Goal: Task Accomplishment & Management: Manage account settings

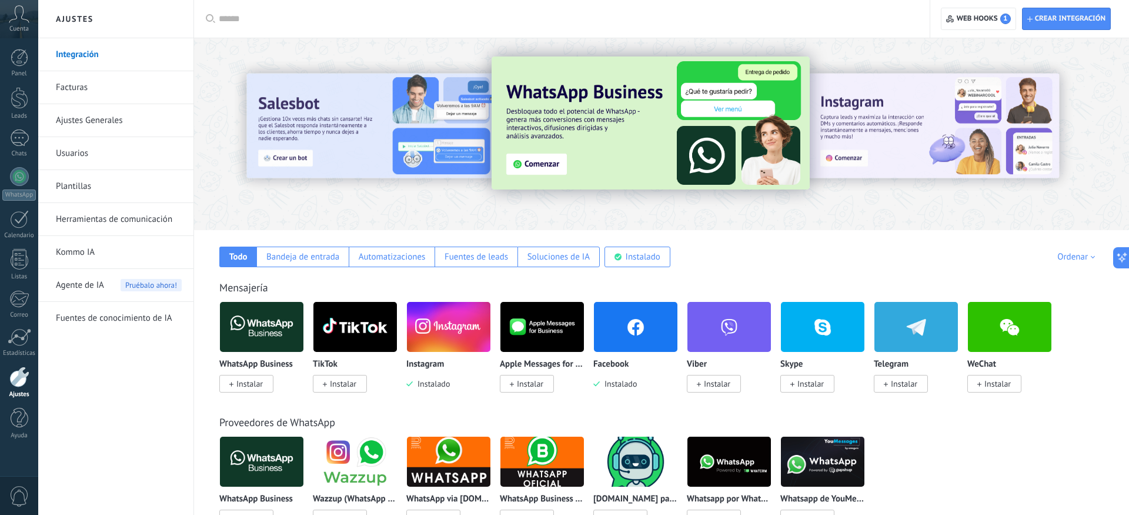
click at [628, 342] on img at bounding box center [636, 326] width 84 height 57
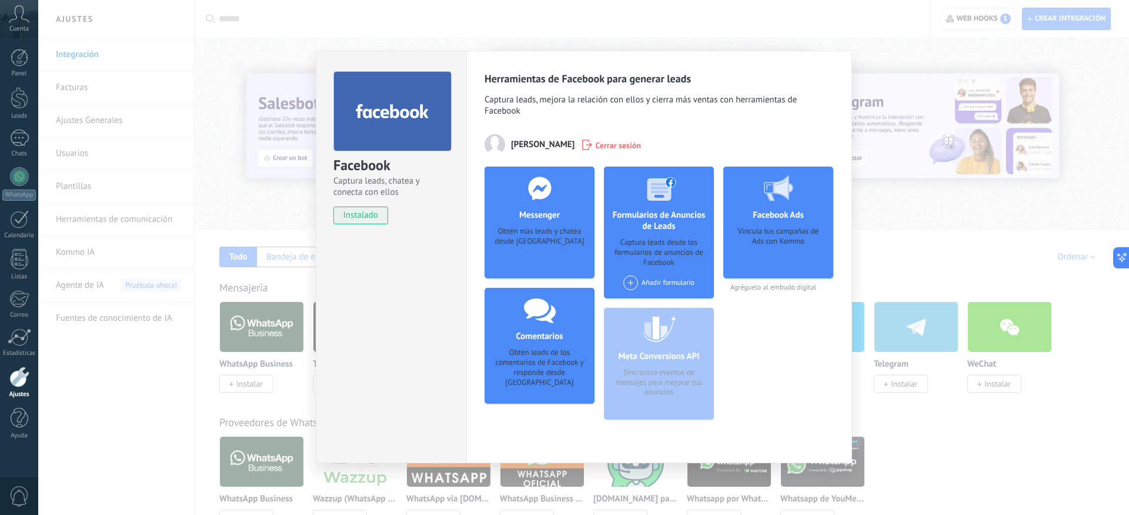
click at [520, 234] on div "Obtén más leads y chatea desde [GEOGRAPHIC_DATA]" at bounding box center [539, 244] width 91 height 36
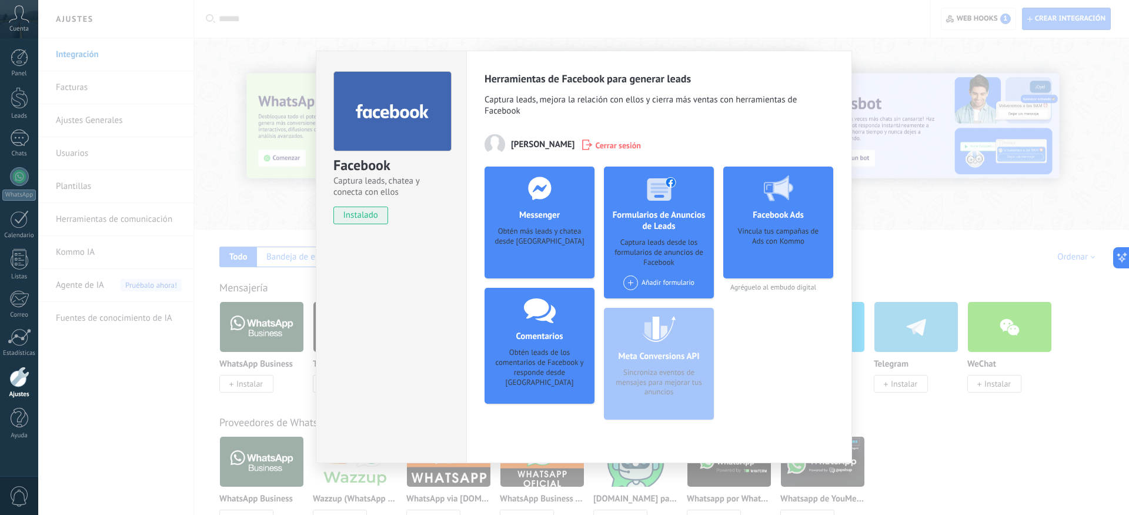
click at [537, 250] on div "Obtén más leads y chatea desde [GEOGRAPHIC_DATA]" at bounding box center [539, 244] width 91 height 36
click at [546, 218] on h4 "Messenger" at bounding box center [539, 214] width 46 height 11
click at [655, 349] on div "Meta Conversions API Sincroniza eventos de mensajes para mejorar tus anuncios" at bounding box center [659, 364] width 110 height 112
click at [551, 345] on div "Comentarios Obtén leads de los comentarios de Facebook y responde desde [PERSON…" at bounding box center [540, 346] width 110 height 116
click at [680, 259] on div "Captura leads desde los formularios de anuncios de Facebook" at bounding box center [658, 253] width 91 height 30
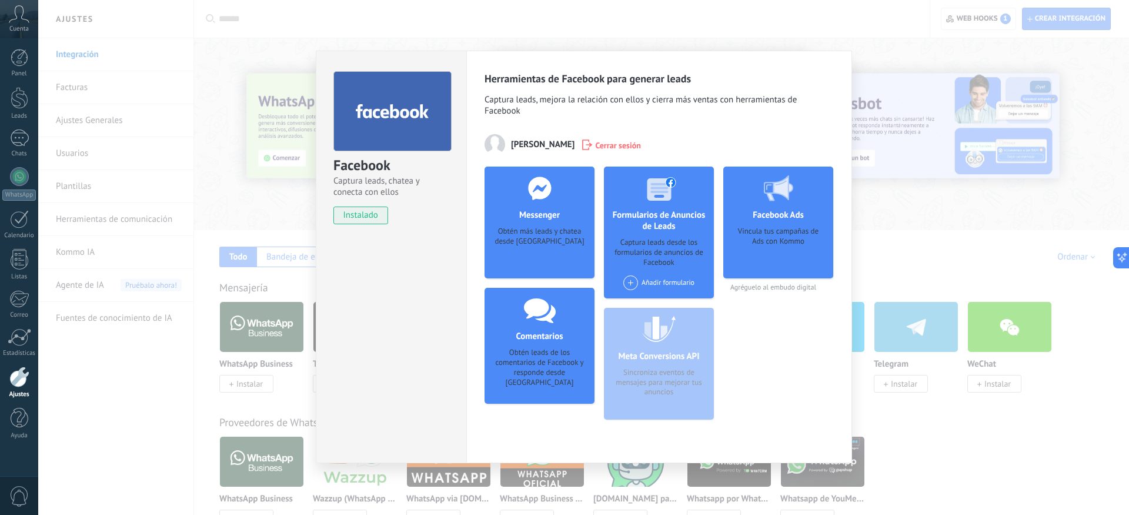
click at [660, 286] on div "Añadir formulario" at bounding box center [658, 282] width 71 height 15
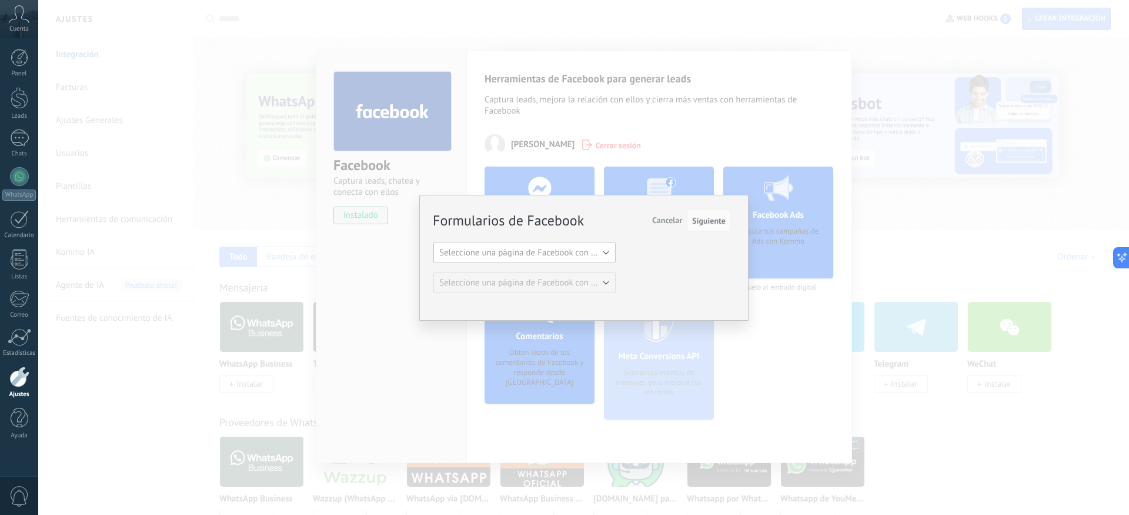
click at [606, 249] on button "Seleccione una página de Facebook con formas" at bounding box center [525, 252] width 182 height 21
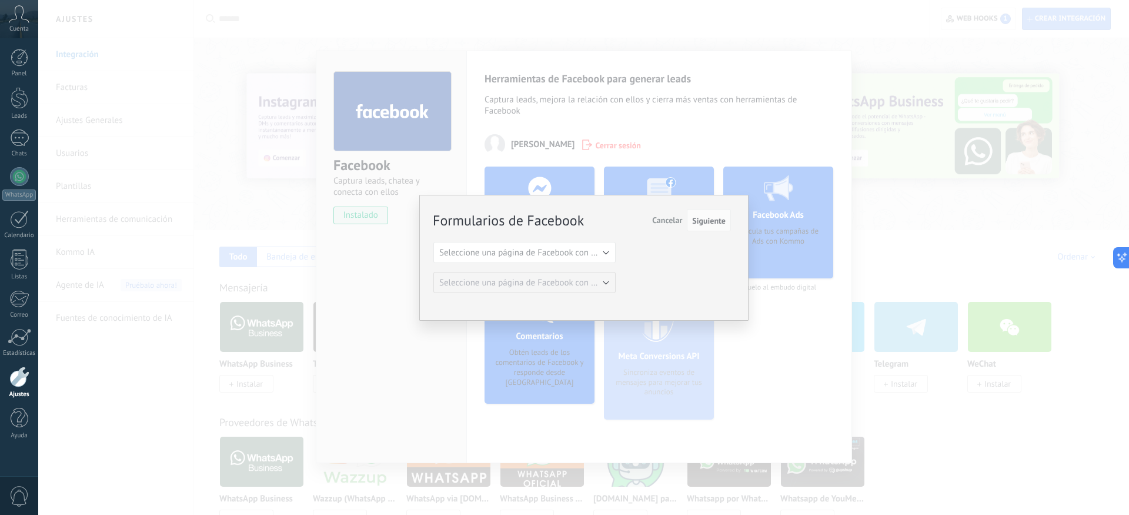
click at [662, 86] on div "Formularios de Facebook Siguiente Cancelar Seleccione una página de Facebook co…" at bounding box center [583, 257] width 1091 height 515
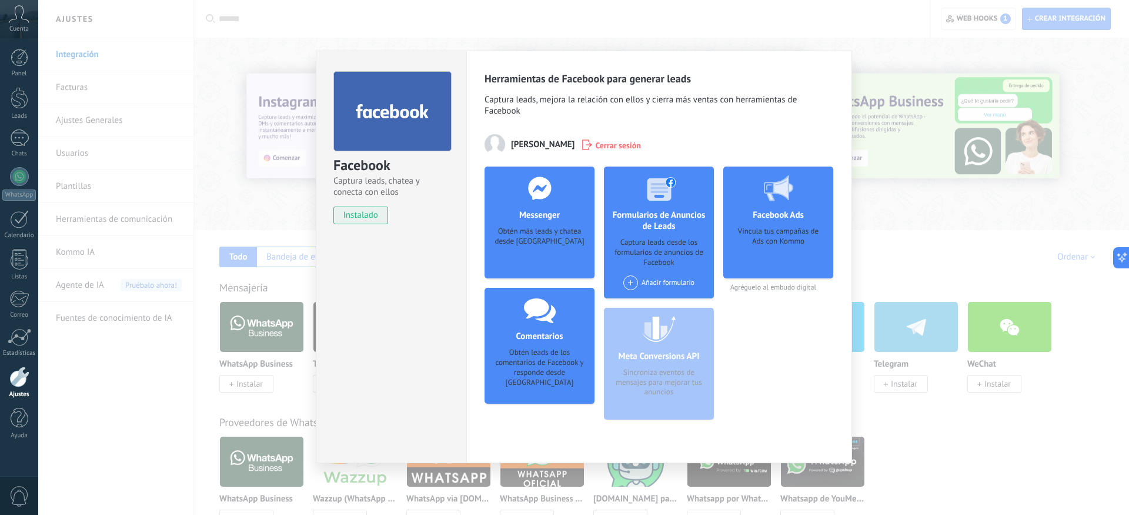
click at [369, 212] on span "instalado" at bounding box center [361, 215] width 54 height 18
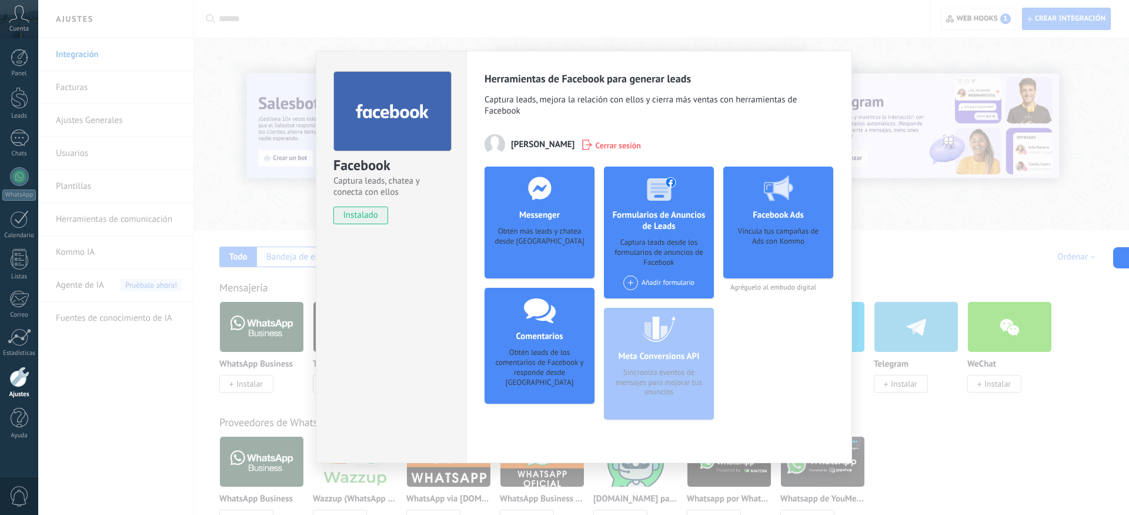
click at [903, 174] on div "Facebook Captura leads, chatea y conecta con ellos instalado Desinstalar Herram…" at bounding box center [583, 257] width 1091 height 515
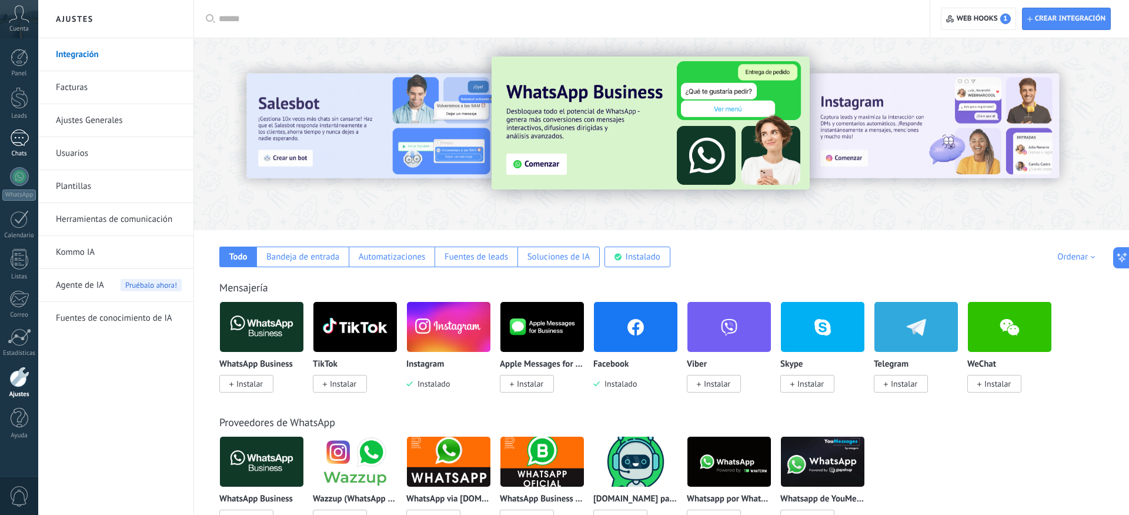
click at [21, 136] on div at bounding box center [19, 137] width 19 height 17
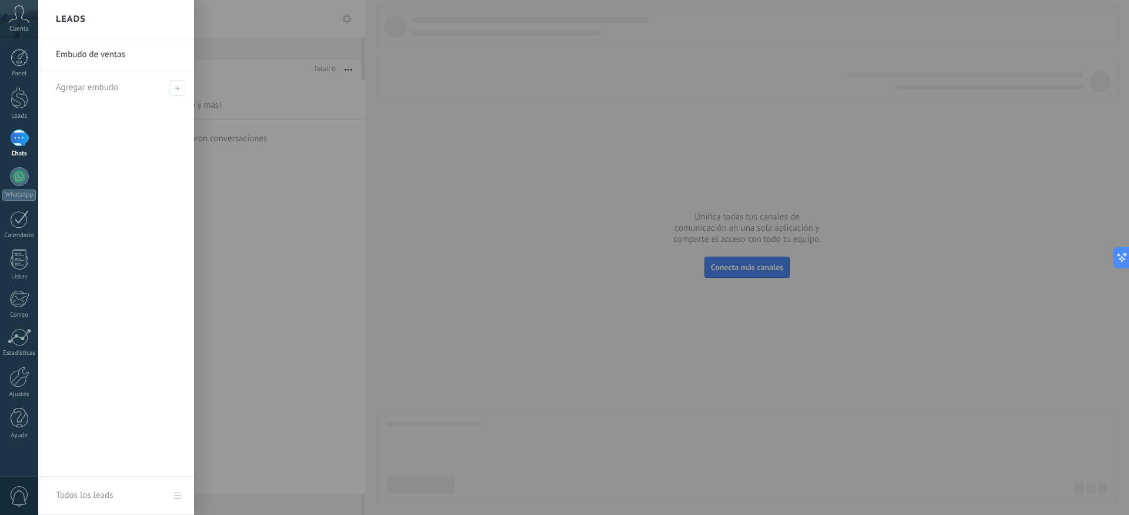
click at [98, 106] on div "Embudo de ventas Agregar embudo" at bounding box center [116, 257] width 156 height 438
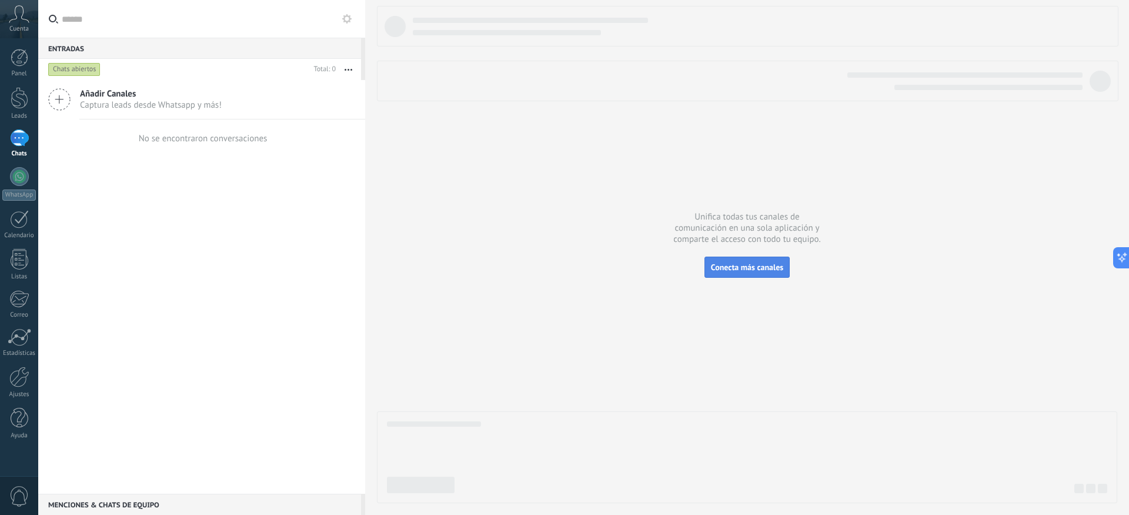
click at [739, 265] on span "Conecta más canales" at bounding box center [747, 267] width 72 height 11
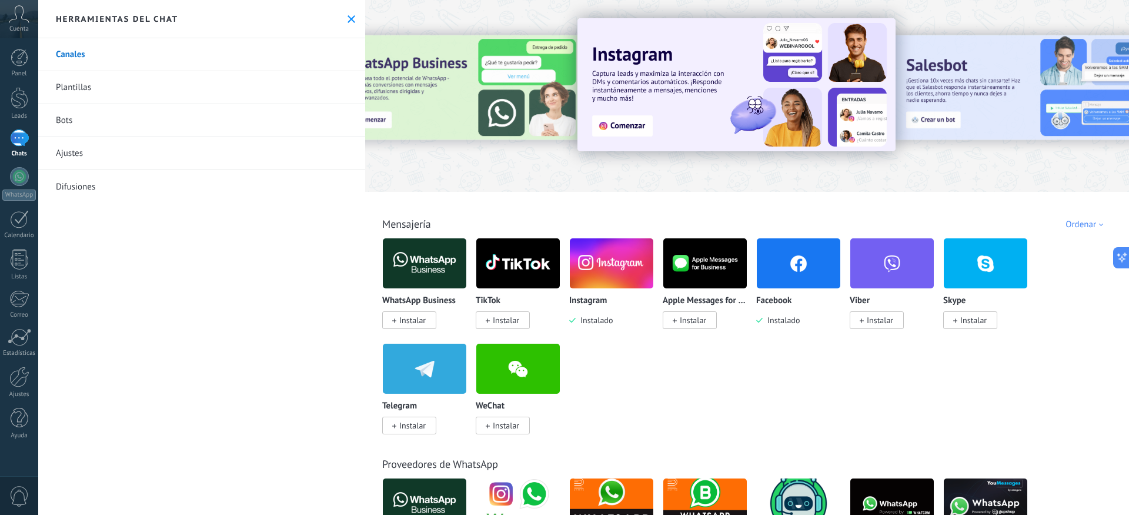
click at [783, 272] on img at bounding box center [799, 263] width 84 height 57
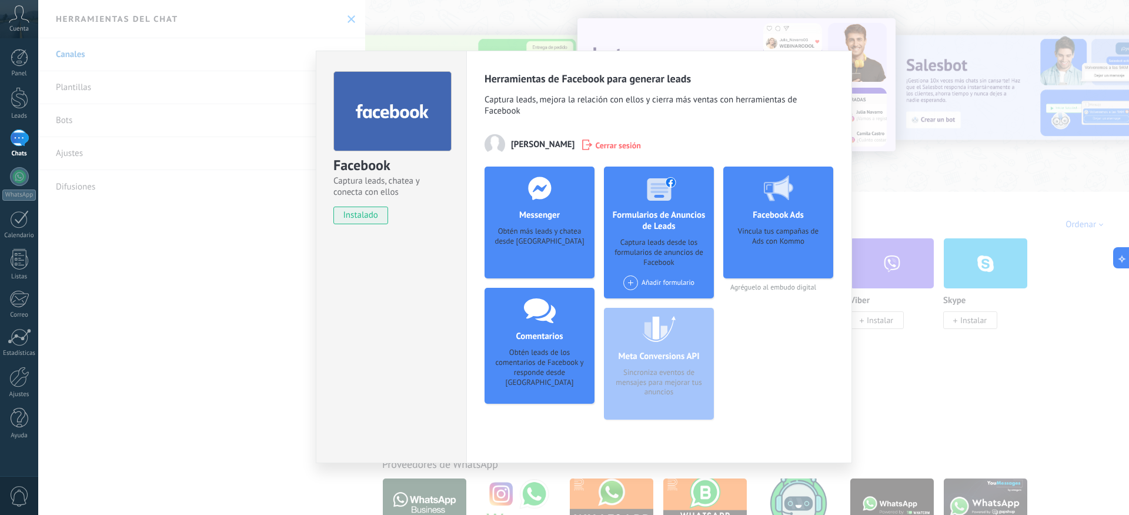
click at [547, 208] on div at bounding box center [540, 187] width 116 height 43
click at [549, 241] on div "Obtén más leads y chatea desde [GEOGRAPHIC_DATA]" at bounding box center [539, 244] width 91 height 36
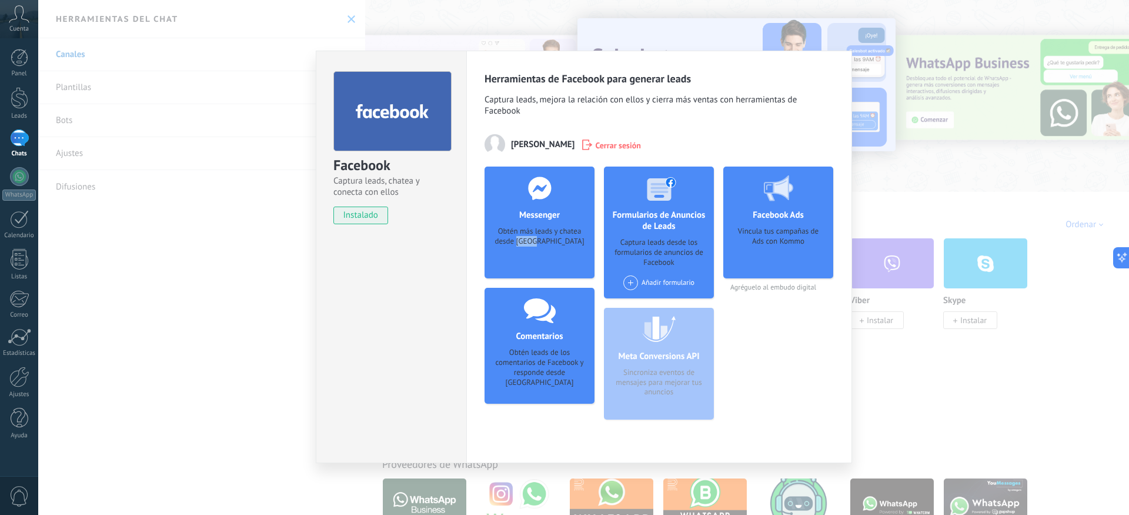
click at [549, 241] on div "Obtén más leads y chatea desde [GEOGRAPHIC_DATA]" at bounding box center [539, 244] width 91 height 36
click at [514, 254] on div "Obtén más leads y chatea desde [GEOGRAPHIC_DATA]" at bounding box center [539, 244] width 91 height 36
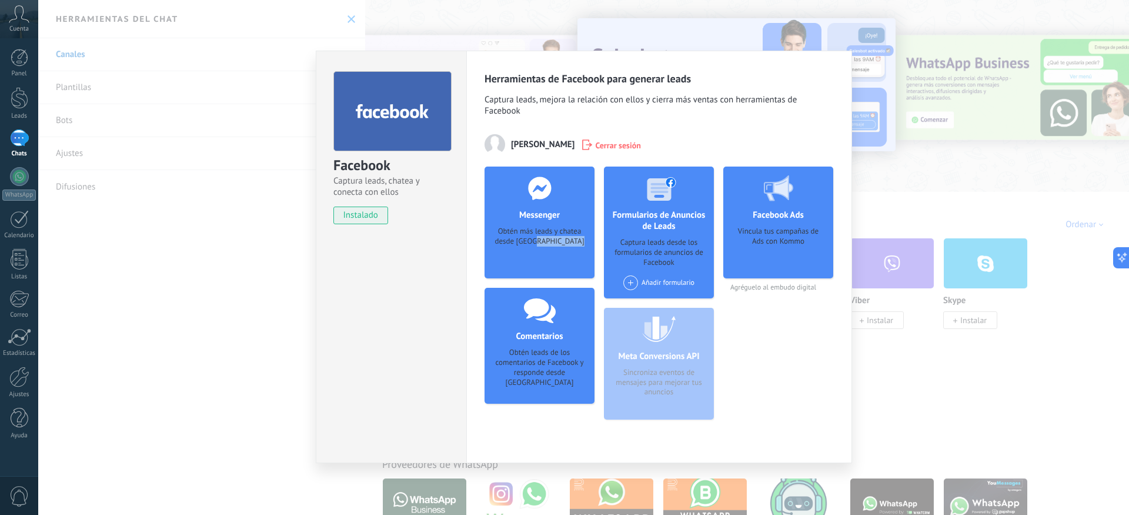
click at [514, 254] on div "Obtén más leads y chatea desde [GEOGRAPHIC_DATA]" at bounding box center [539, 244] width 91 height 36
click at [922, 349] on div "Facebook Captura leads, chatea y conecta con ellos instalado Desinstalar Herram…" at bounding box center [583, 257] width 1091 height 515
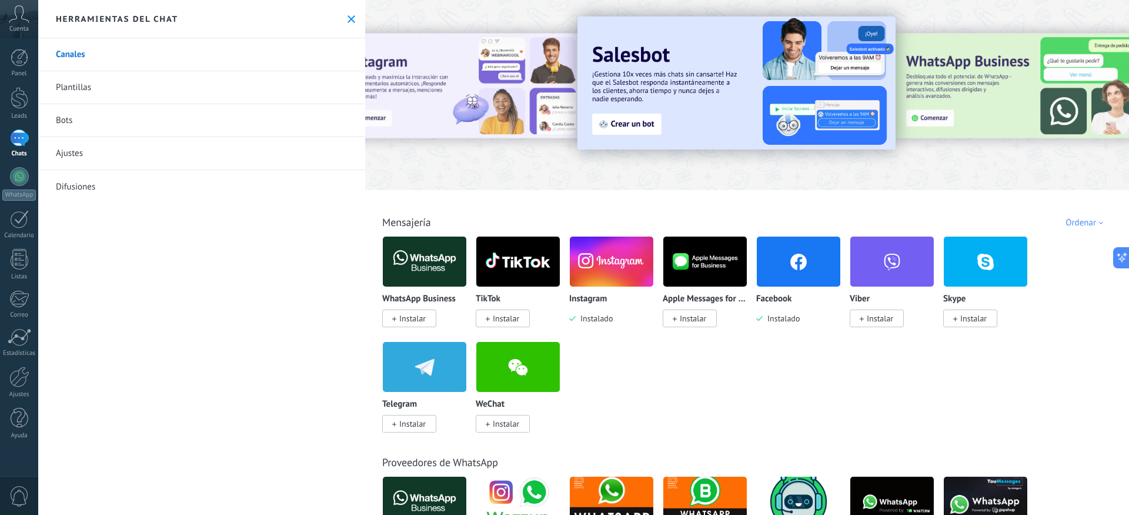
scroll to position [2, 0]
click at [804, 271] on img at bounding box center [799, 261] width 84 height 57
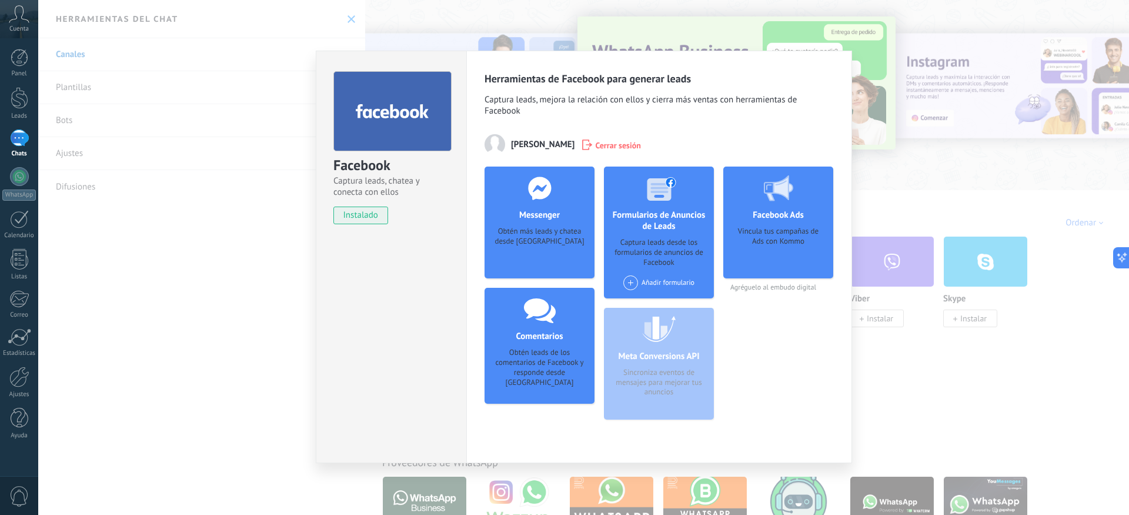
click at [616, 146] on span "Cerrar sesión" at bounding box center [618, 145] width 46 height 12
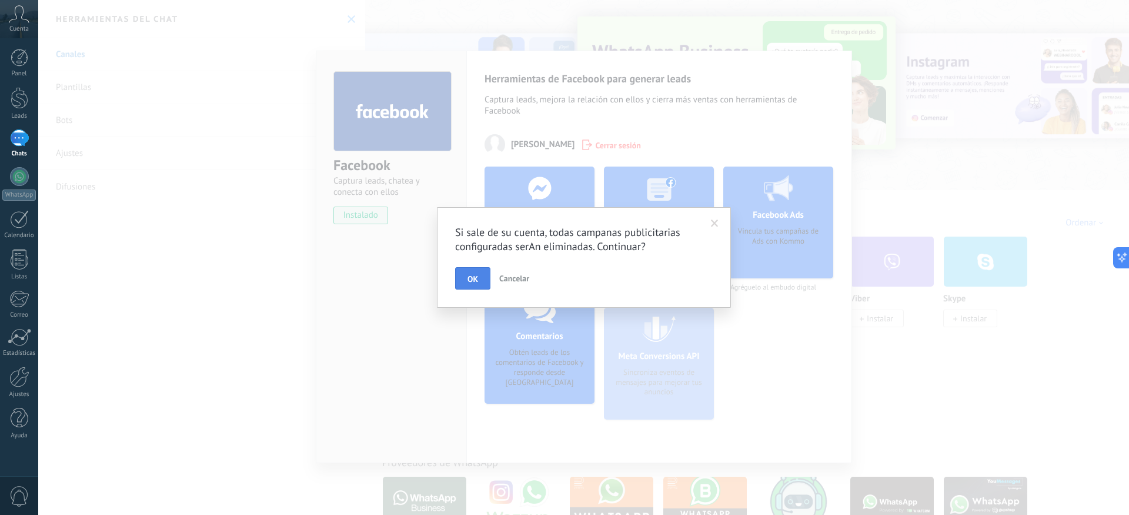
click at [482, 276] on button "OK" at bounding box center [472, 278] width 35 height 22
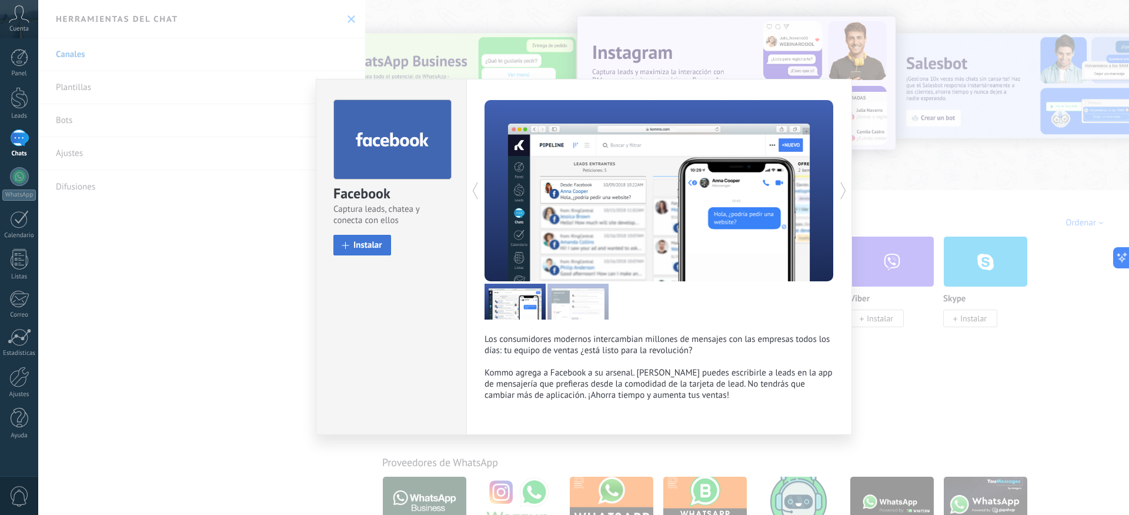
click at [364, 246] on span "Instalar" at bounding box center [368, 245] width 29 height 9
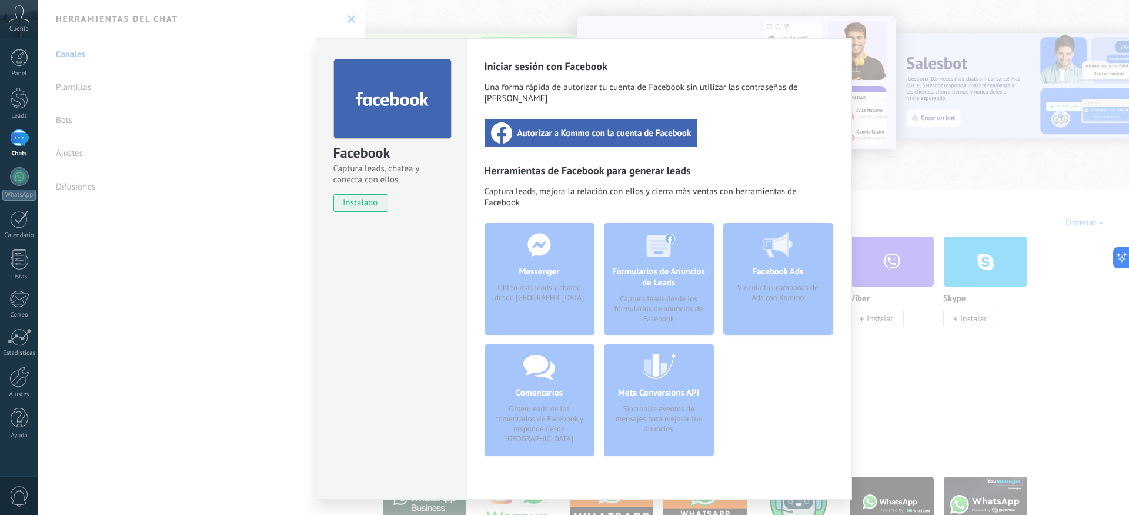
click at [542, 129] on div "Autorizar a Kommo con la cuenta de Facebook" at bounding box center [592, 133] width 214 height 28
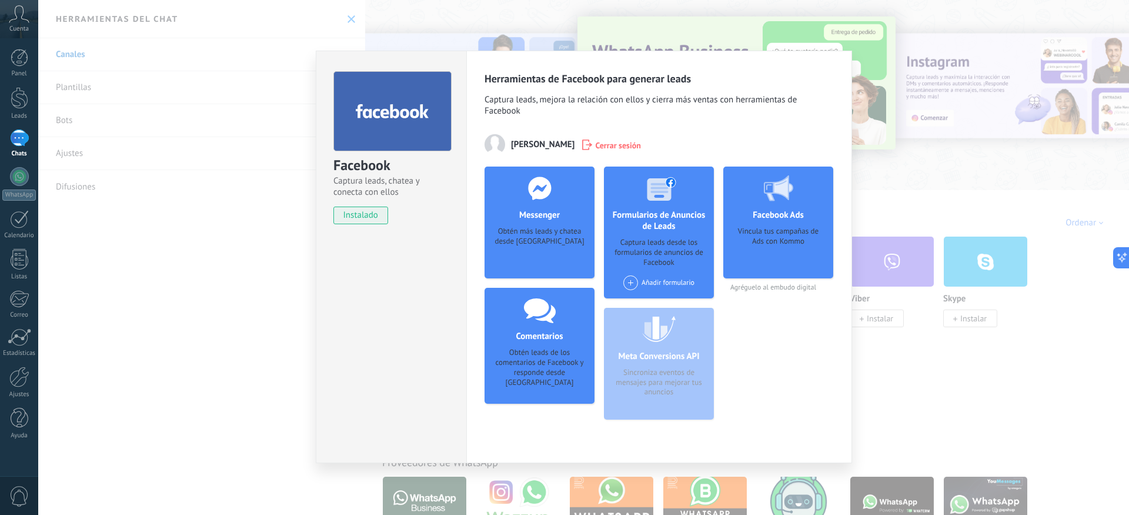
click at [554, 239] on div "Obtén más leads y chatea desde [GEOGRAPHIC_DATA]" at bounding box center [539, 244] width 91 height 36
click at [540, 212] on h4 "Messenger" at bounding box center [539, 214] width 46 height 11
click at [536, 262] on div "Obtén más leads y chatea desde [GEOGRAPHIC_DATA]" at bounding box center [539, 244] width 91 height 36
click at [559, 240] on div "Obtén más leads y chatea desde [GEOGRAPHIC_DATA]" at bounding box center [539, 244] width 91 height 36
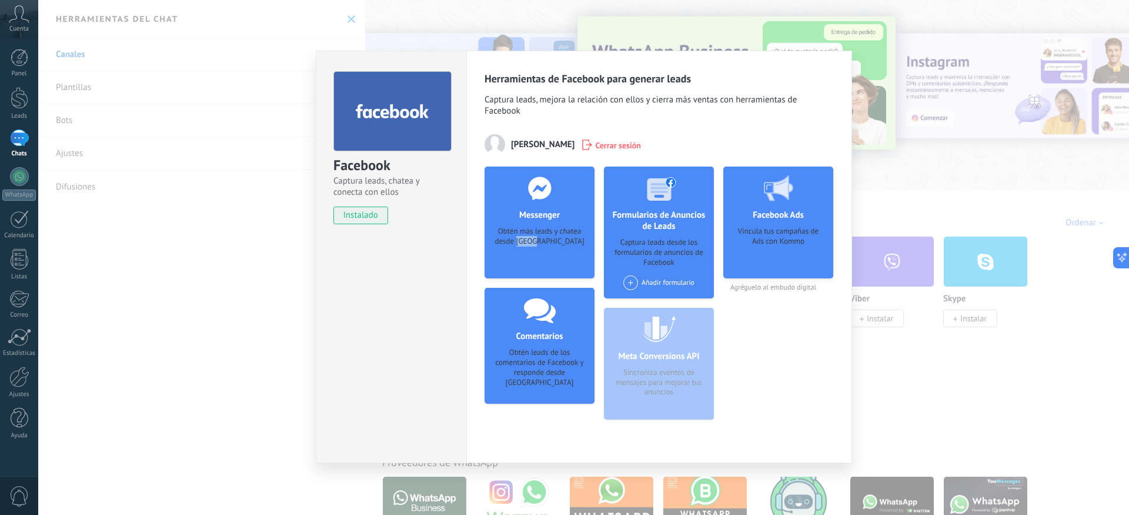
click at [559, 240] on div "Obtén más leads y chatea desde [GEOGRAPHIC_DATA]" at bounding box center [539, 244] width 91 height 36
click at [548, 235] on div "Obtén más leads y chatea desde [GEOGRAPHIC_DATA]" at bounding box center [539, 244] width 91 height 36
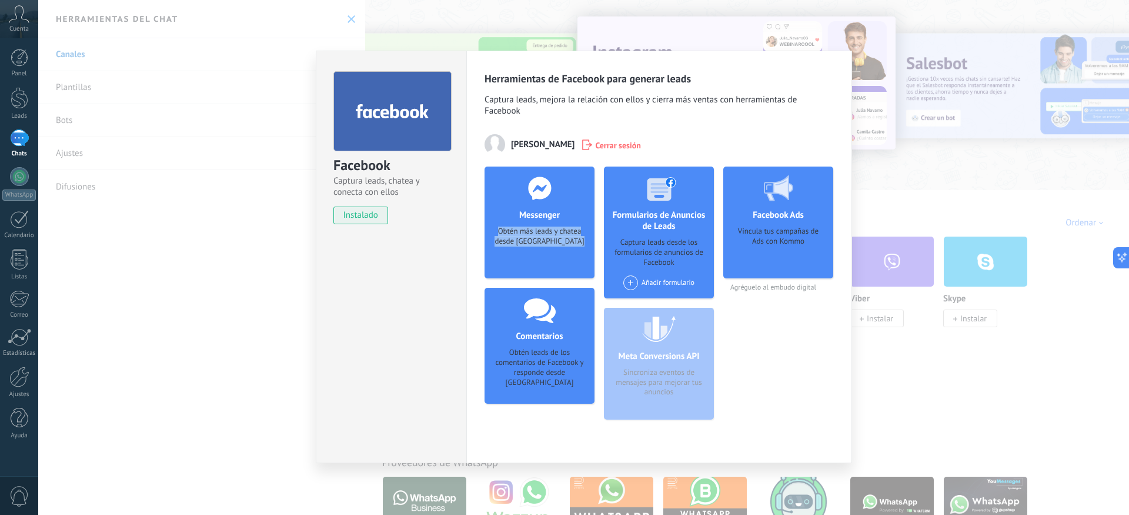
click at [548, 235] on div "Obtén más leads y chatea desde [GEOGRAPHIC_DATA]" at bounding box center [539, 244] width 91 height 36
click at [888, 169] on div "Facebook Captura leads, chatea y conecta con ellos instalado Desinstalar Herram…" at bounding box center [583, 257] width 1091 height 515
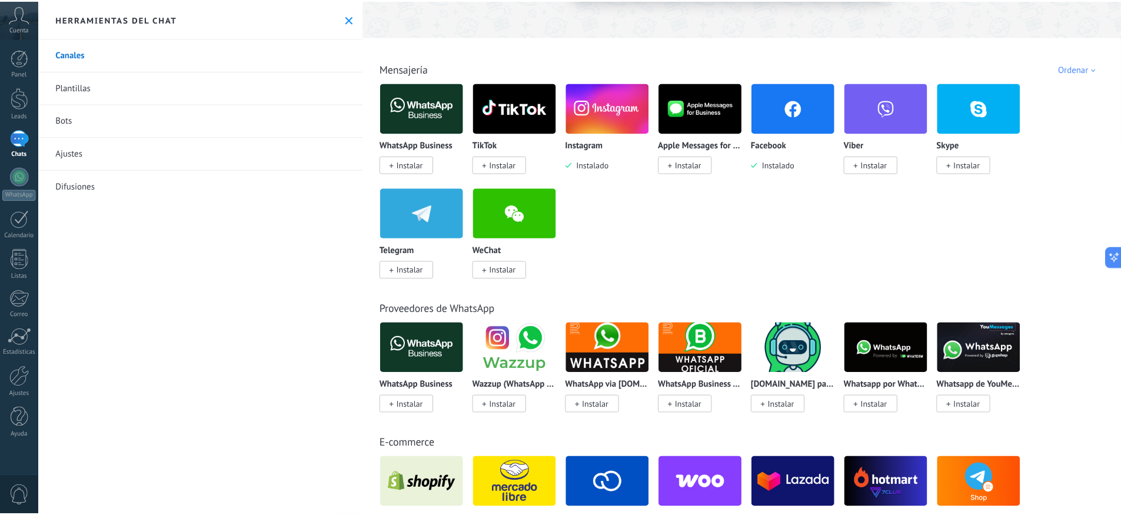
scroll to position [148, 0]
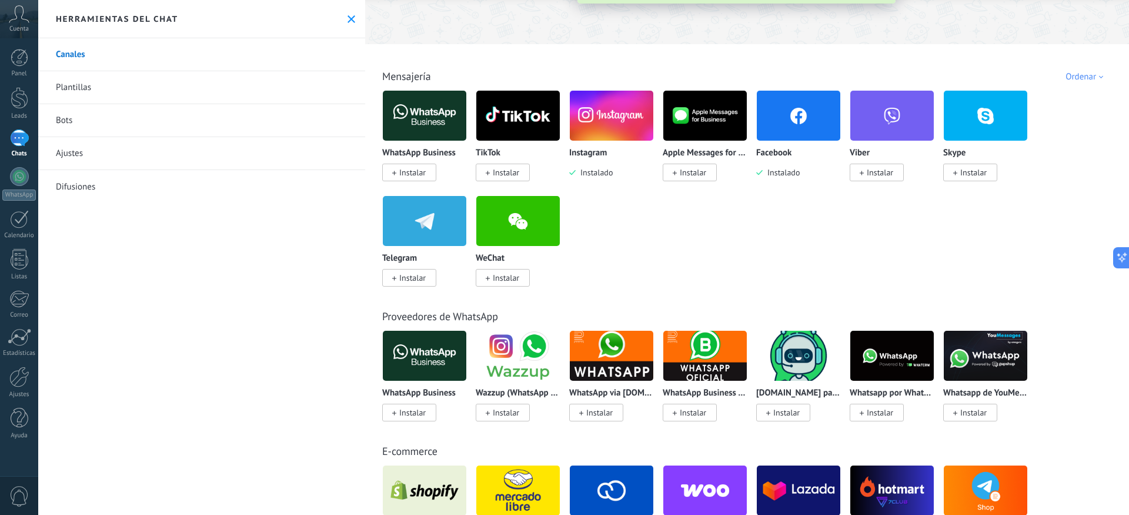
click at [785, 142] on div "Facebook Instalado" at bounding box center [798, 134] width 85 height 88
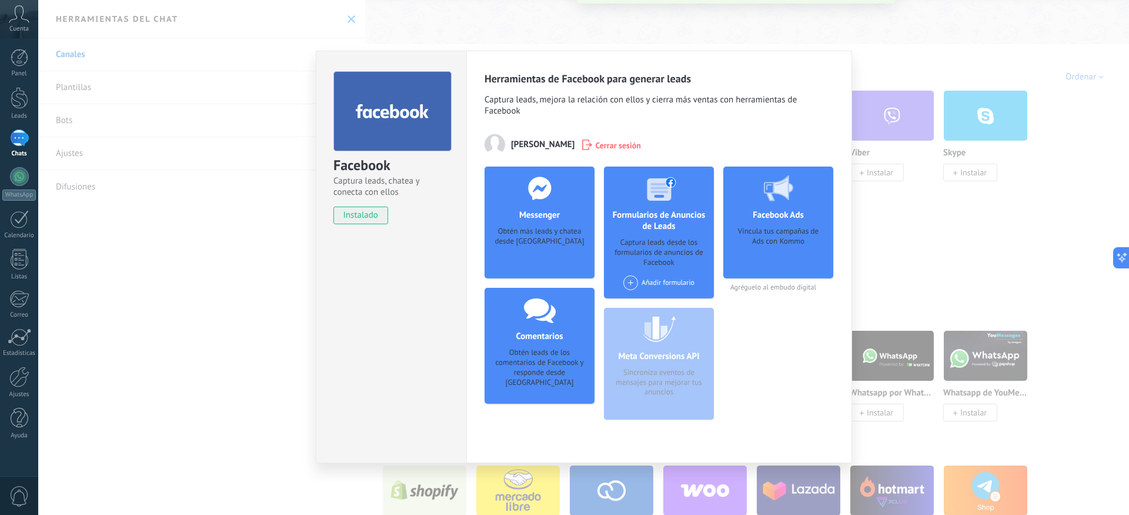
click at [564, 234] on div "Obtén más leads y chatea desde [GEOGRAPHIC_DATA]" at bounding box center [539, 244] width 91 height 36
click at [542, 237] on div "Obtén más leads y chatea desde [GEOGRAPHIC_DATA]" at bounding box center [539, 244] width 91 height 36
click at [541, 226] on div "Messenger Obtén más leads y chatea desde Kommo Agregar página" at bounding box center [540, 222] width 110 height 112
click at [542, 216] on h4 "Messenger" at bounding box center [539, 214] width 46 height 11
click at [541, 198] on use at bounding box center [539, 187] width 23 height 23
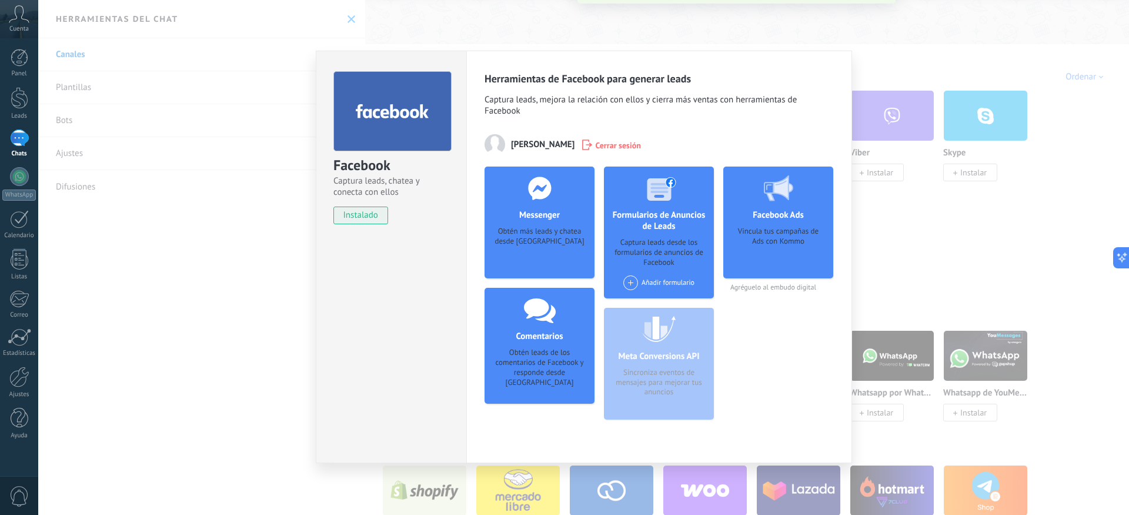
click at [535, 216] on h4 "Messenger" at bounding box center [539, 214] width 46 height 11
click at [536, 225] on div "Messenger Obtén más leads y chatea desde Kommo Agregar página" at bounding box center [540, 222] width 110 height 112
drag, startPoint x: 524, startPoint y: 212, endPoint x: 561, endPoint y: 242, distance: 48.5
click at [561, 242] on div "Messenger Obtén más leads y chatea desde Kommo Agregar página" at bounding box center [540, 222] width 110 height 112
copy div "essenger Obtén más leads y chatea desde [GEOGRAPHIC_DATA]"
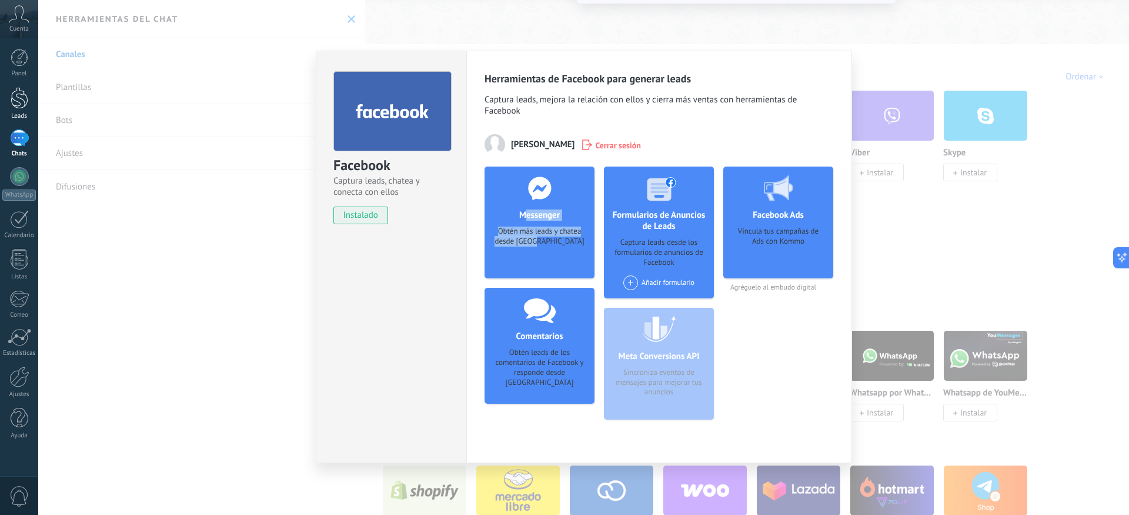
click at [27, 99] on div at bounding box center [20, 98] width 18 height 22
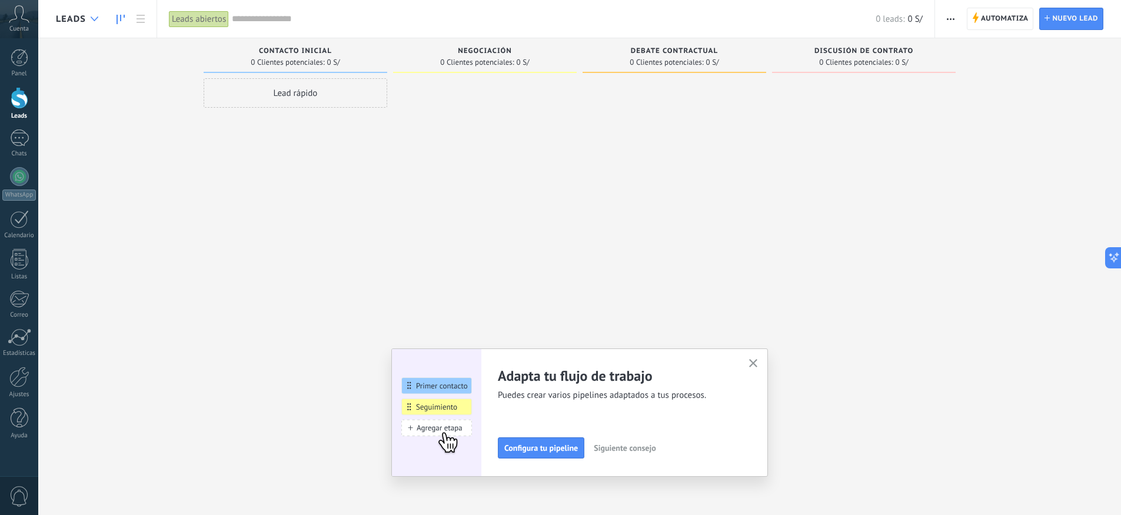
click at [96, 22] on div at bounding box center [94, 19] width 19 height 23
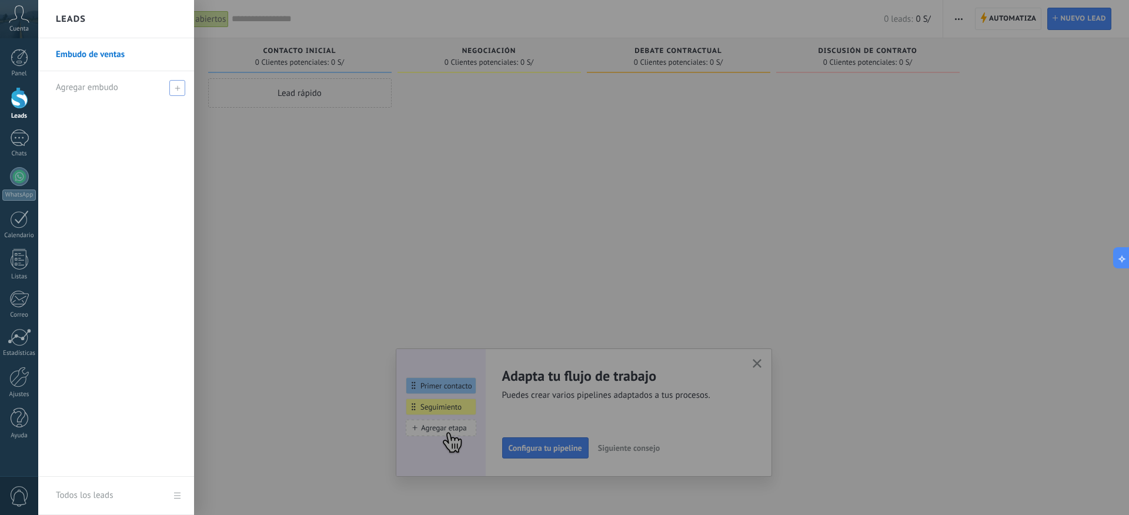
click at [109, 88] on span "Agregar embudo" at bounding box center [87, 87] width 62 height 11
click at [156, 102] on div at bounding box center [119, 87] width 126 height 32
click at [182, 87] on span at bounding box center [179, 88] width 11 height 8
click at [25, 101] on div at bounding box center [20, 98] width 18 height 22
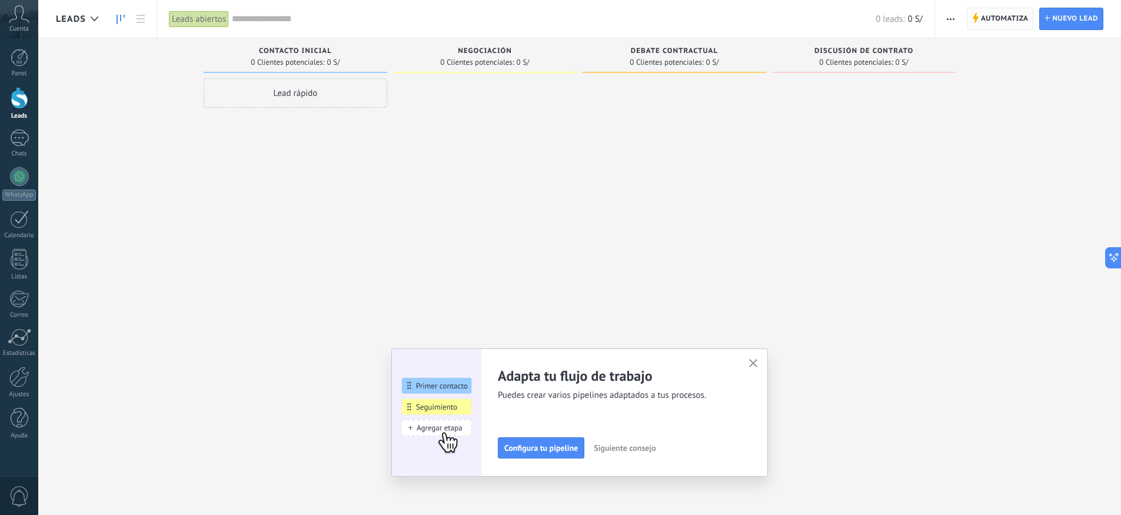
click at [982, 22] on span "Automatiza" at bounding box center [1005, 18] width 48 height 21
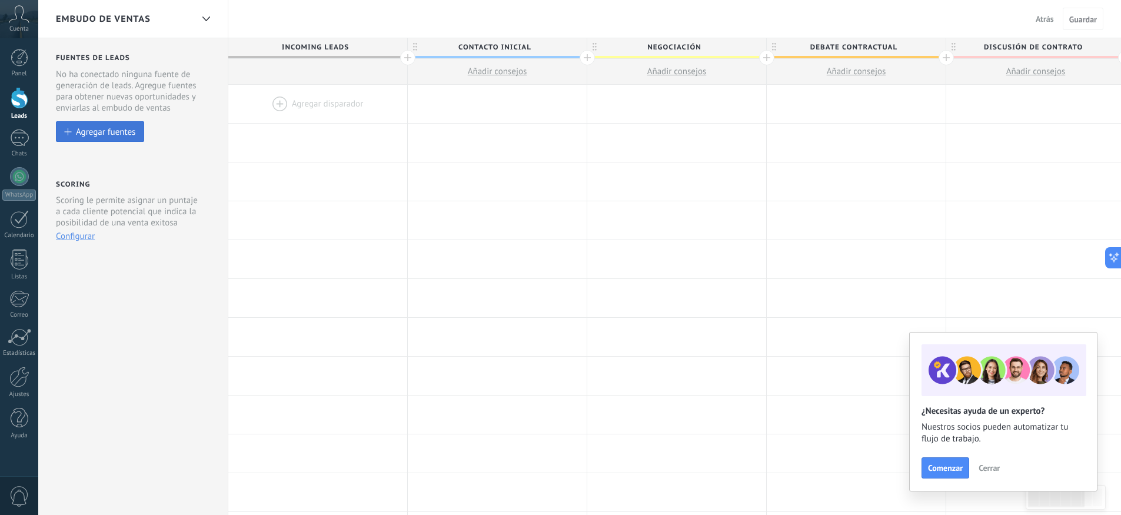
click at [134, 135] on div "Agregar fuentes" at bounding box center [105, 131] width 59 height 10
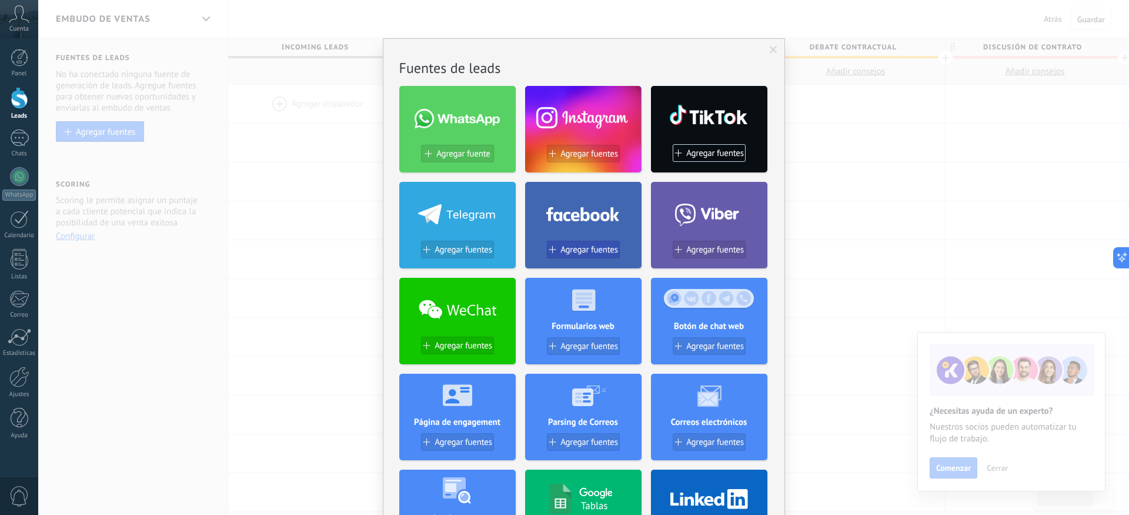
click at [586, 246] on span "Agregar fuentes" at bounding box center [590, 250] width 58 height 10
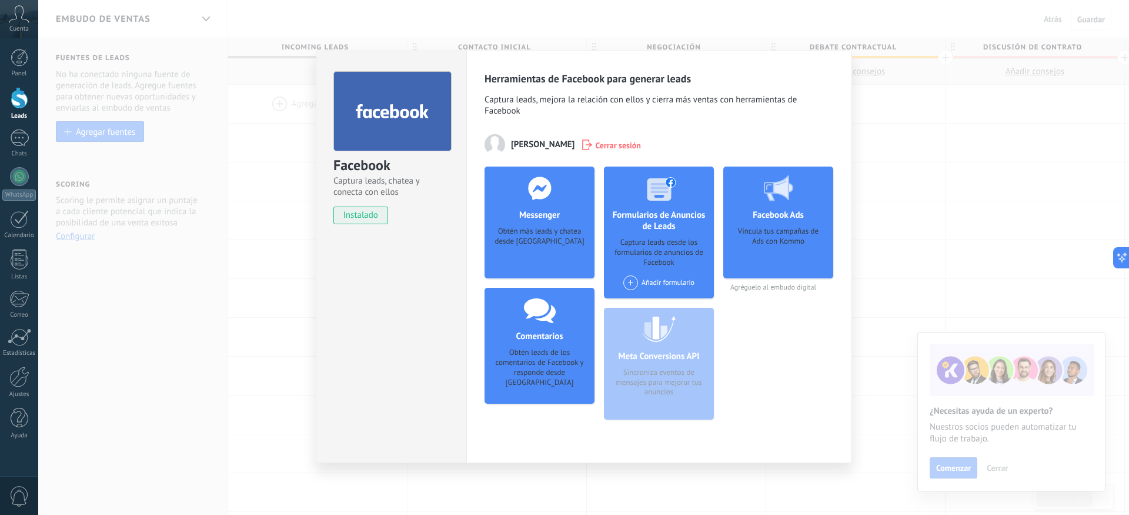
click at [380, 217] on span "instalado" at bounding box center [361, 215] width 54 height 18
click at [524, 237] on div "Obtén más leads y chatea desde [GEOGRAPHIC_DATA]" at bounding box center [539, 244] width 91 height 36
click at [558, 233] on div "Obtén más leads y chatea desde [GEOGRAPHIC_DATA]" at bounding box center [539, 244] width 91 height 36
click at [554, 235] on div "Obtén más leads y chatea desde [GEOGRAPHIC_DATA]" at bounding box center [539, 244] width 91 height 36
click at [611, 148] on span "Cerrar sesión" at bounding box center [618, 145] width 46 height 12
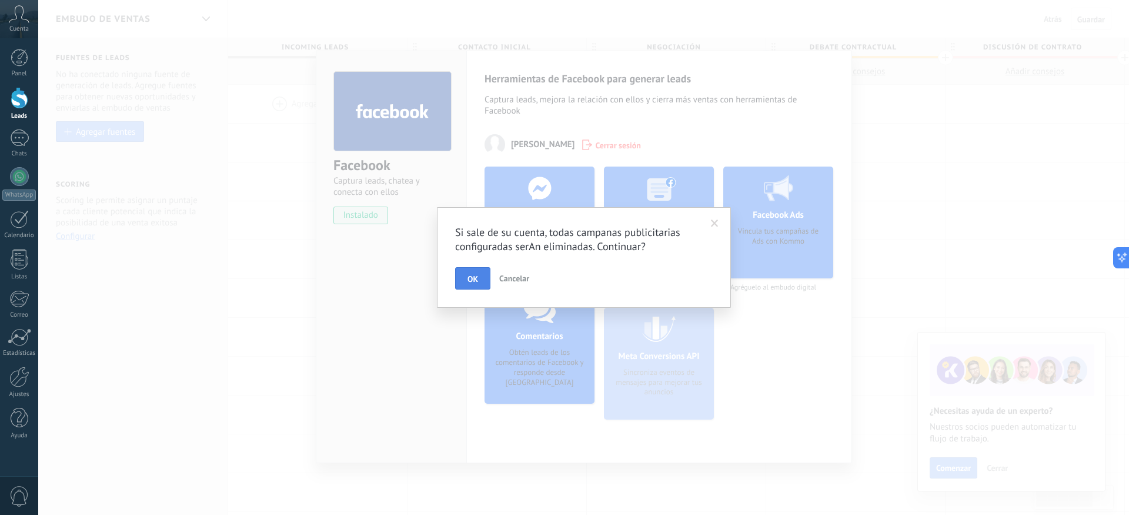
click at [480, 278] on button "OK" at bounding box center [472, 278] width 35 height 22
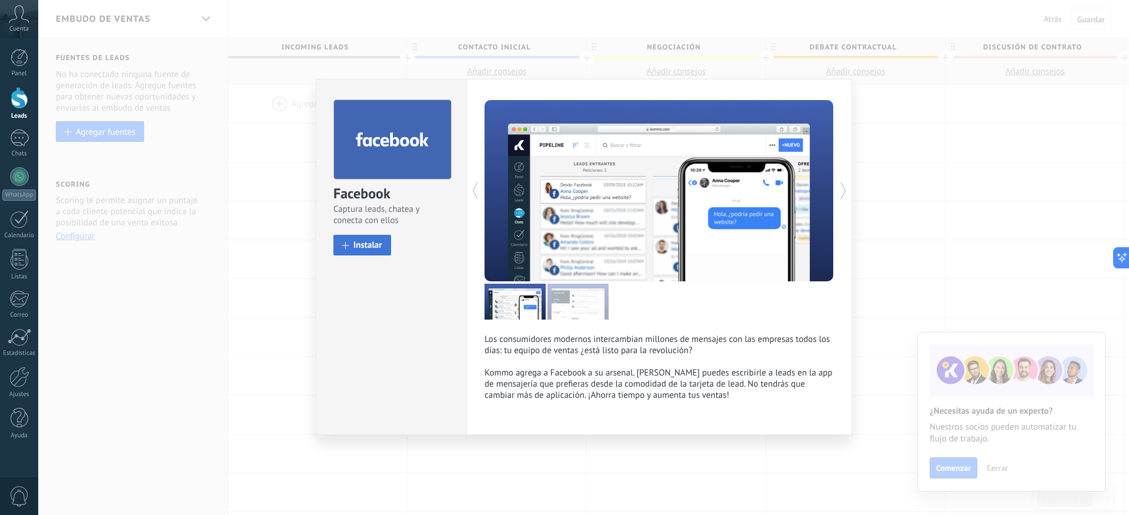
click at [369, 243] on span "Instalar" at bounding box center [368, 245] width 29 height 9
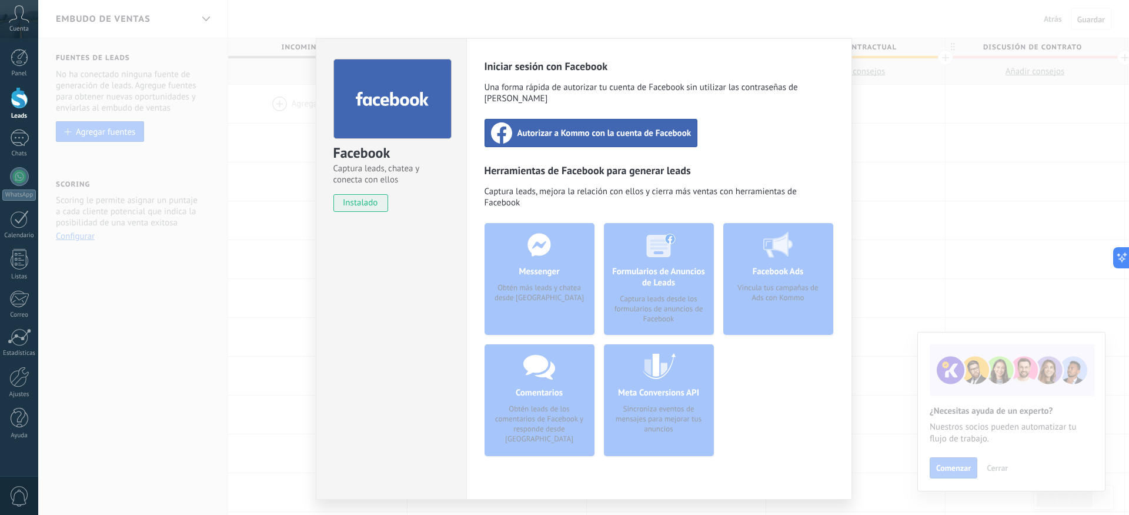
click at [556, 127] on span "Autorizar a Kommo con la cuenta de Facebook" at bounding box center [605, 133] width 174 height 12
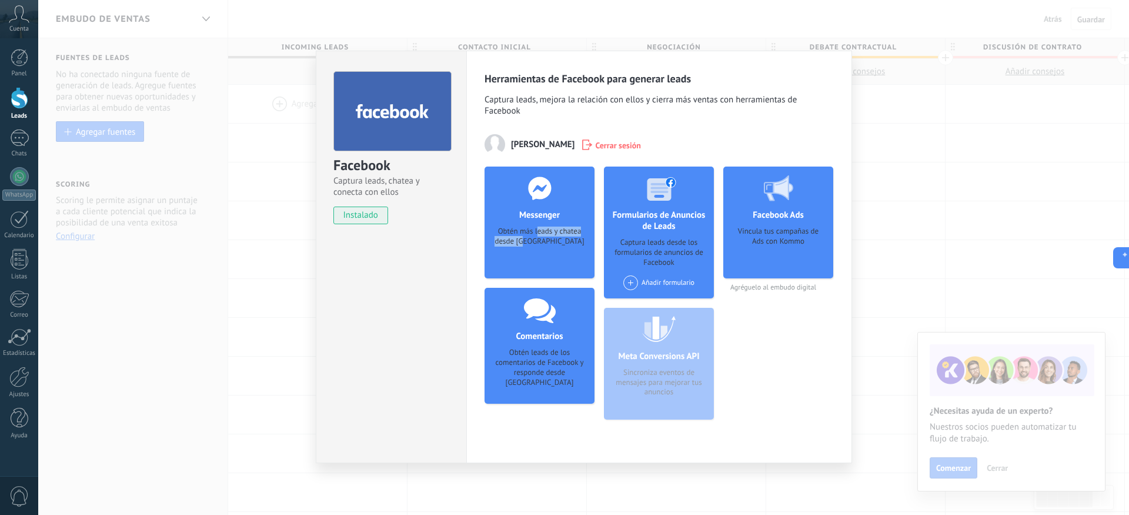
click at [538, 237] on div "Obtén más leads y chatea desde [GEOGRAPHIC_DATA]" at bounding box center [539, 244] width 91 height 36
click at [536, 225] on div "Messenger Obtén más leads y chatea desde Kommo Agregar página" at bounding box center [540, 222] width 110 height 112
click at [539, 219] on h4 "Messenger" at bounding box center [539, 214] width 46 height 11
click at [538, 239] on div "Obtén más leads y chatea desde [GEOGRAPHIC_DATA]" at bounding box center [539, 244] width 91 height 36
click at [549, 148] on span "[PERSON_NAME]" at bounding box center [543, 144] width 64 height 11
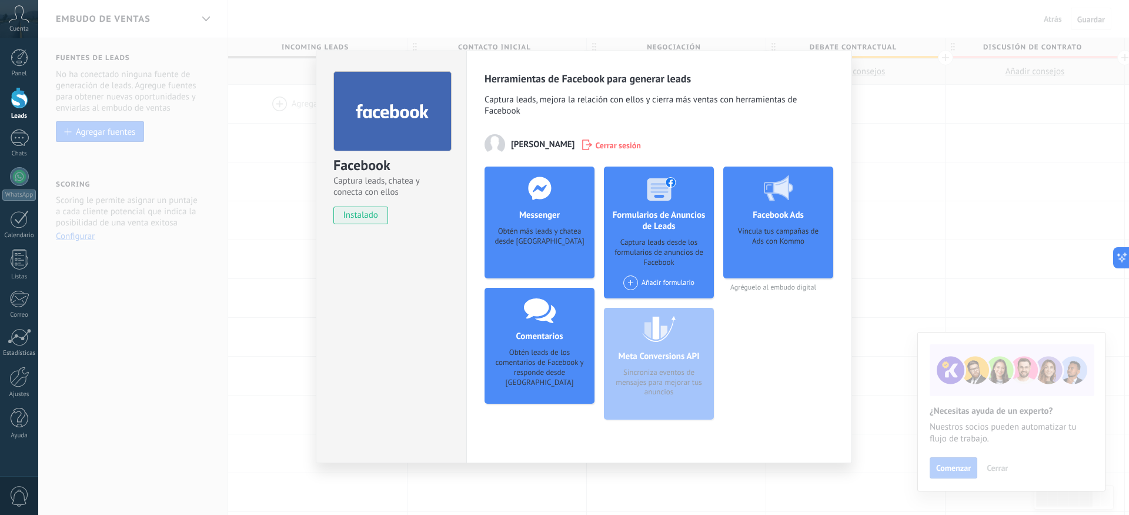
click at [895, 154] on div "Facebook Captura leads, chatea y conecta con ellos instalado Desinstalar Herram…" at bounding box center [583, 257] width 1091 height 515
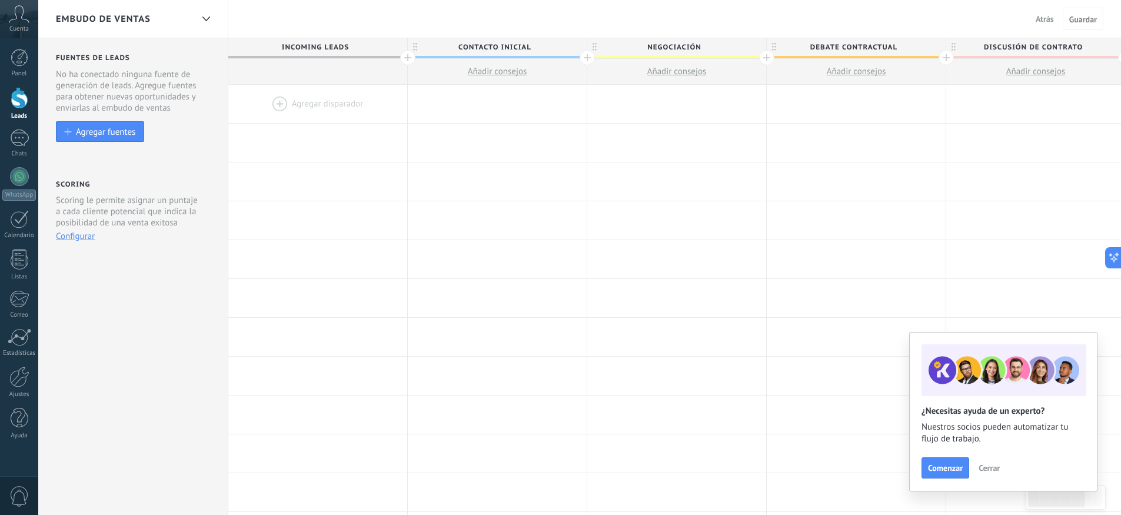
click at [32, 23] on div "Cuenta" at bounding box center [19, 19] width 38 height 38
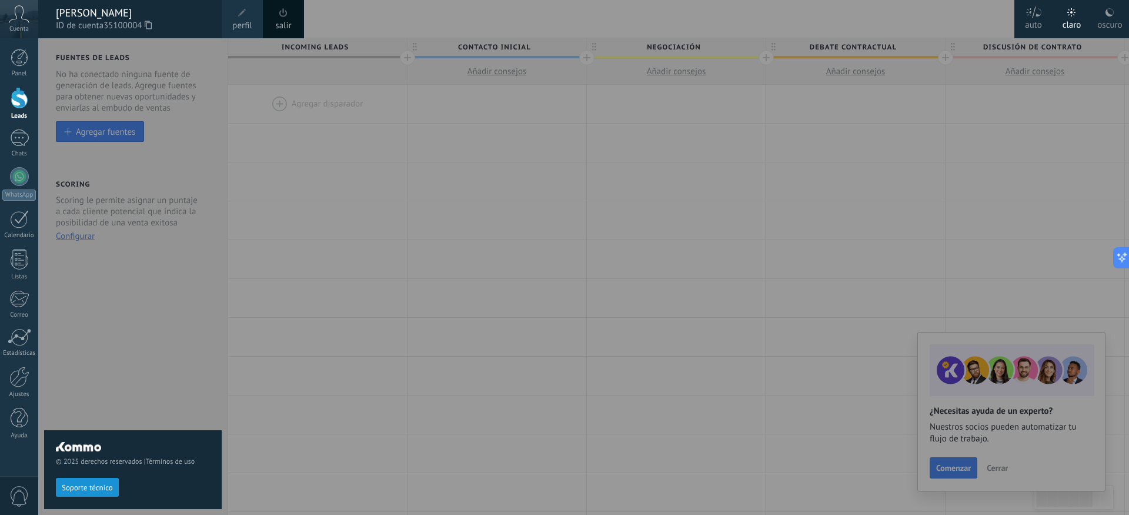
click at [128, 17] on div "[PERSON_NAME]" at bounding box center [133, 12] width 154 height 13
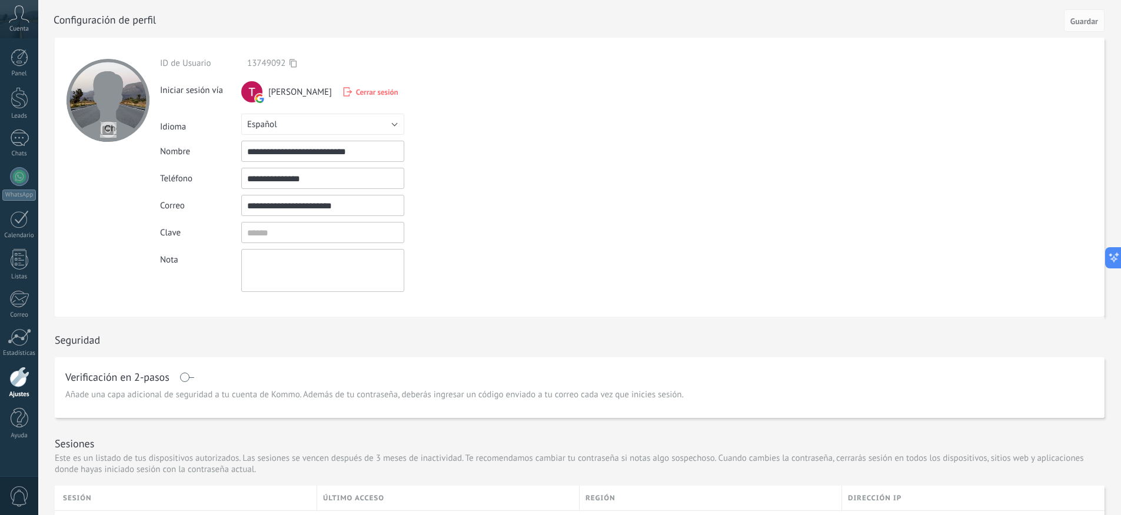
click at [21, 377] on div at bounding box center [19, 376] width 20 height 21
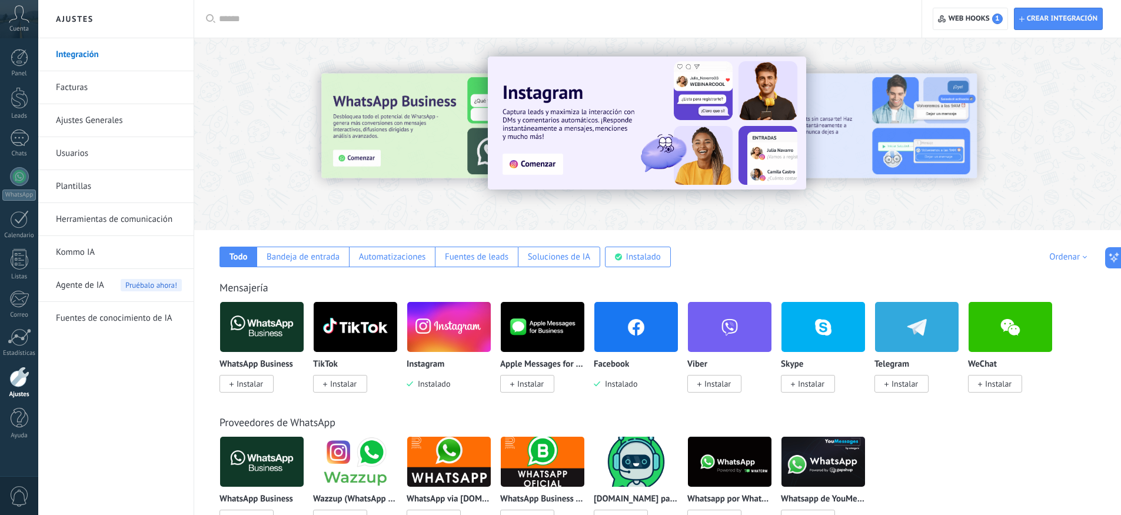
click at [636, 341] on img at bounding box center [636, 326] width 84 height 57
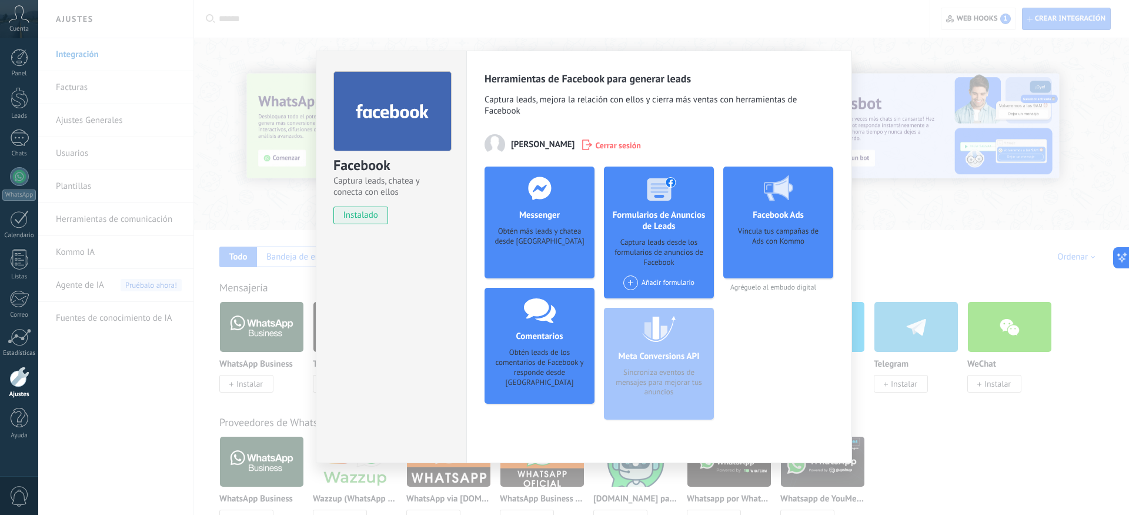
click at [553, 247] on div "Obtén más leads y chatea desde [GEOGRAPHIC_DATA]" at bounding box center [539, 244] width 91 height 36
click at [542, 258] on div "Obtén más leads y chatea desde [GEOGRAPHIC_DATA]" at bounding box center [539, 244] width 91 height 36
click at [525, 261] on div "Obtén más leads y chatea desde [GEOGRAPHIC_DATA]" at bounding box center [539, 244] width 91 height 36
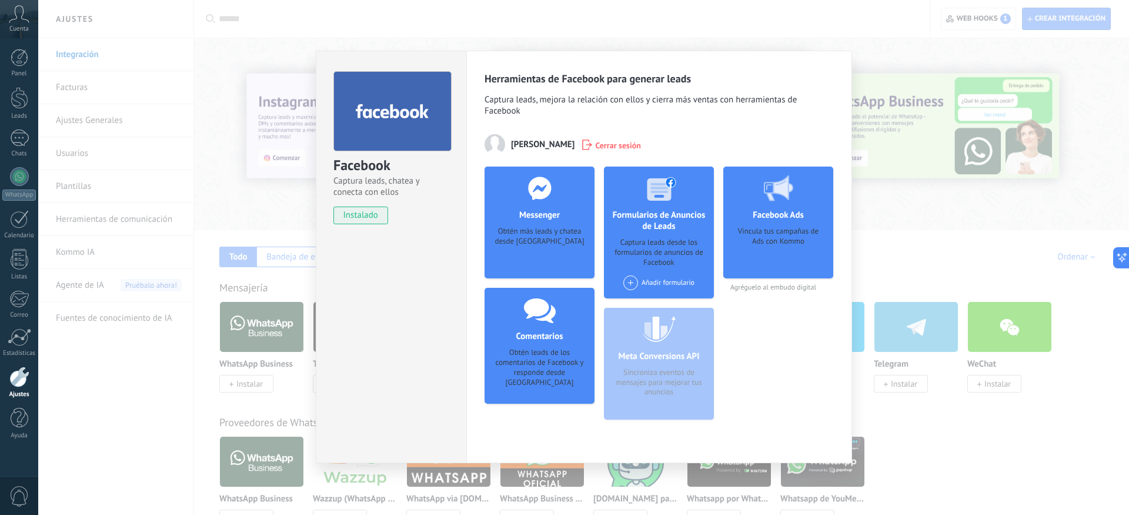
click at [617, 148] on span "Cerrar sesión" at bounding box center [618, 145] width 46 height 12
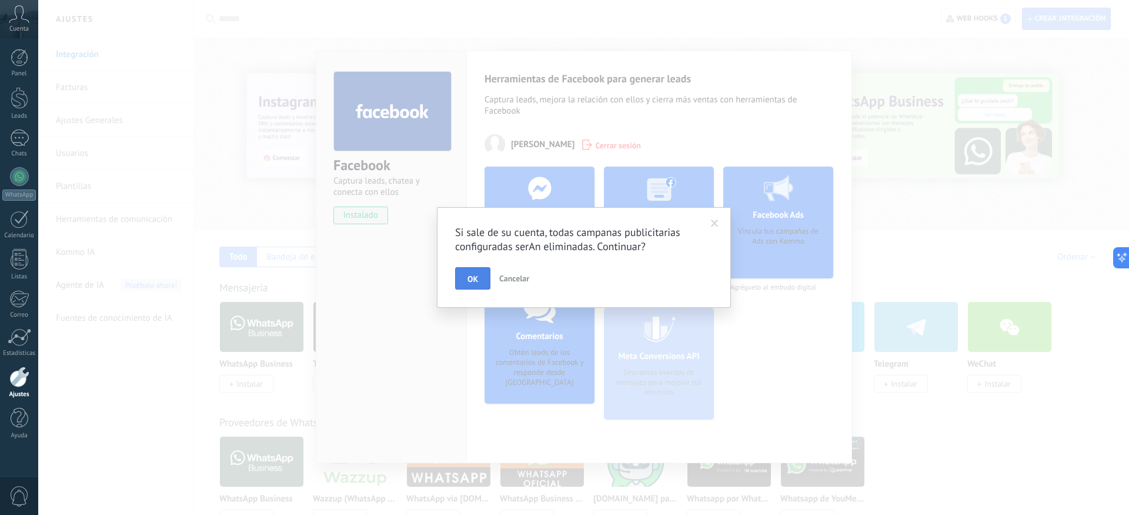
click at [479, 274] on button "OK" at bounding box center [472, 278] width 35 height 22
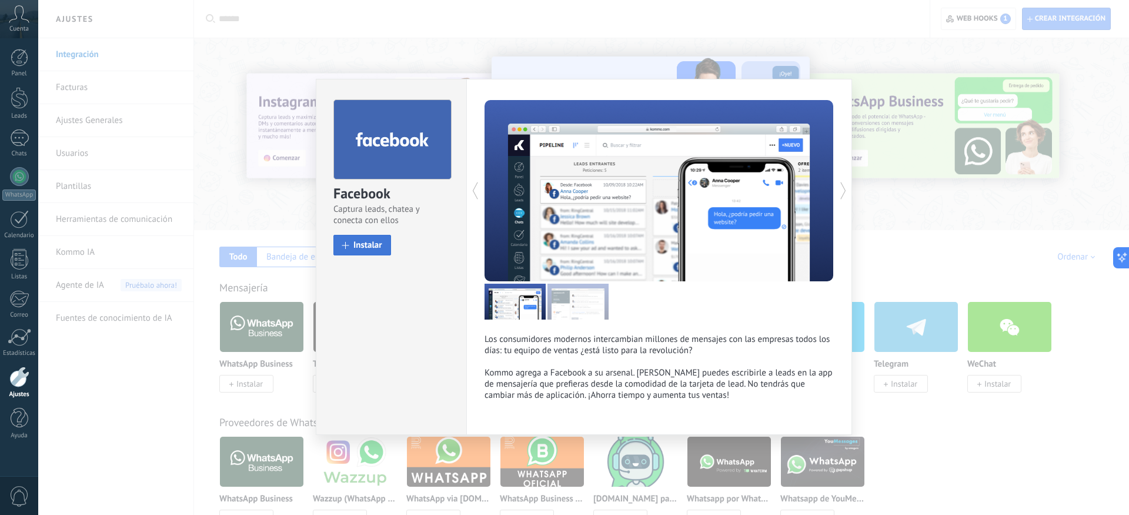
click at [371, 248] on span "Instalar" at bounding box center [368, 245] width 29 height 9
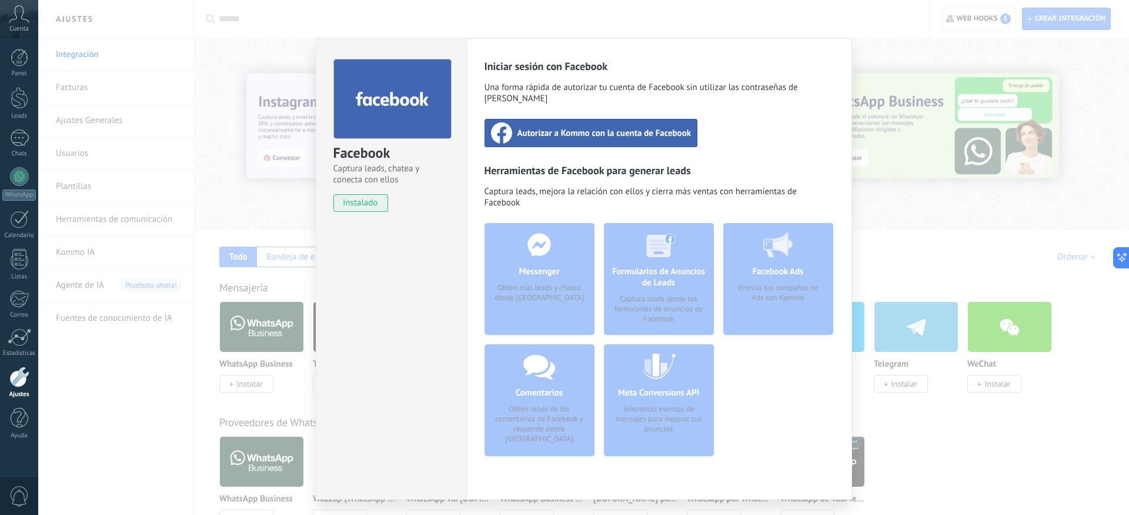
click at [372, 204] on span "instalado" at bounding box center [361, 203] width 54 height 18
click at [552, 129] on div "Autorizar a Kommo con la cuenta de Facebook" at bounding box center [592, 133] width 214 height 28
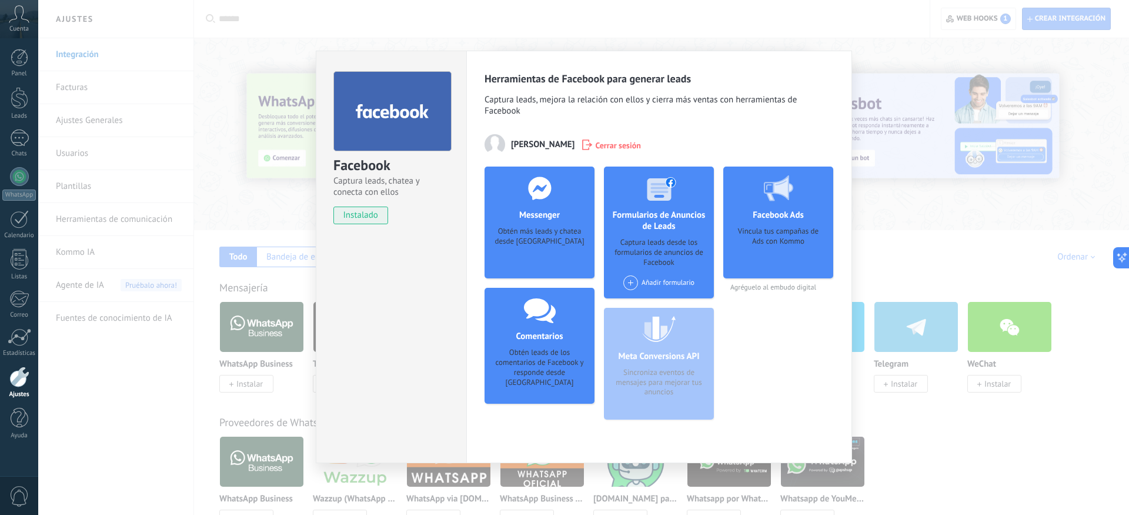
click at [375, 218] on span "instalado" at bounding box center [361, 215] width 54 height 18
click at [914, 220] on div "Facebook Captura leads, chatea y conecta con ellos instalado Desinstalar Herram…" at bounding box center [583, 257] width 1091 height 515
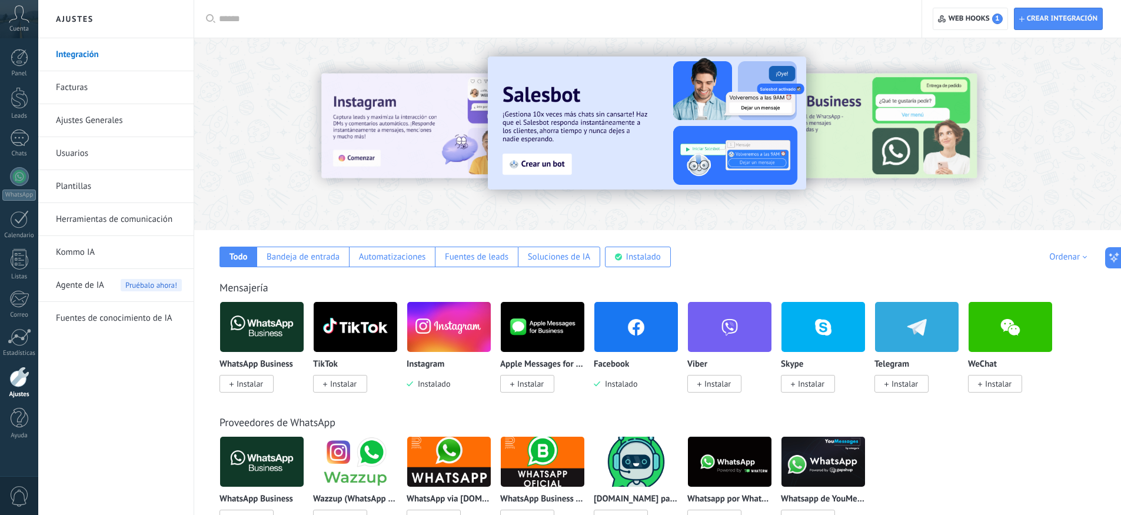
click at [638, 334] on img at bounding box center [636, 326] width 84 height 57
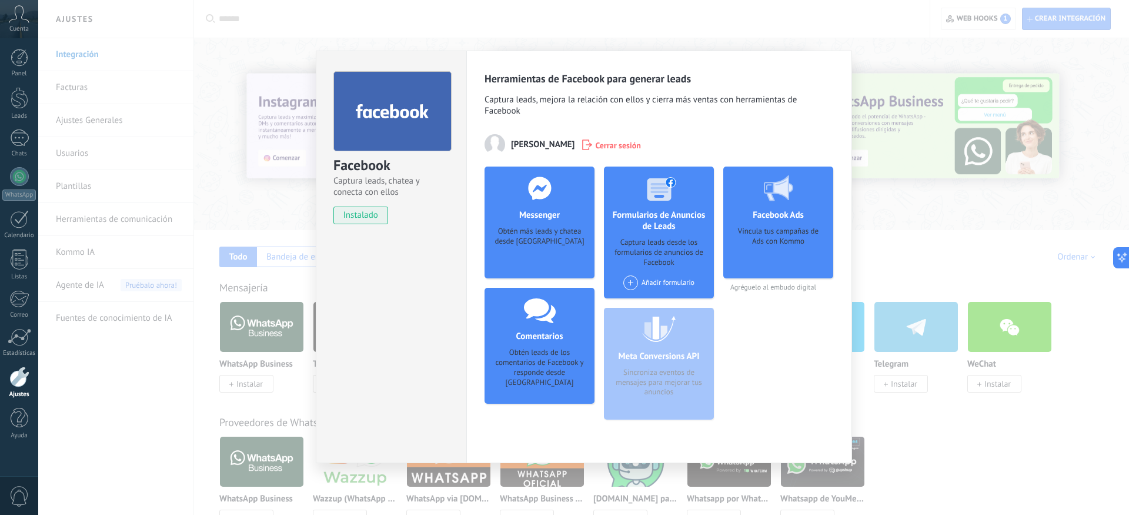
click at [611, 145] on span "Cerrar sesión" at bounding box center [618, 145] width 46 height 12
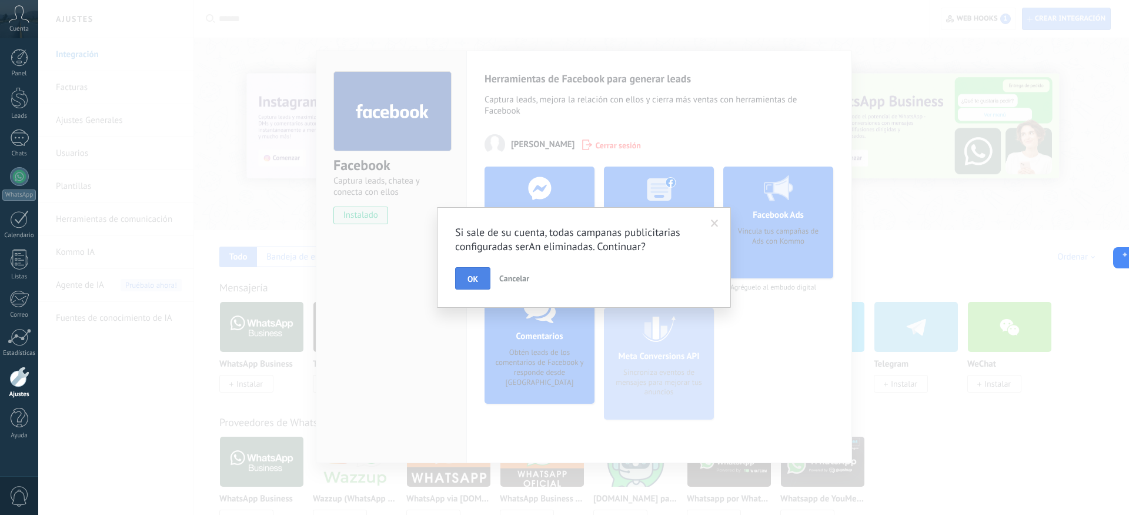
click at [476, 281] on span "OK" at bounding box center [473, 279] width 11 height 8
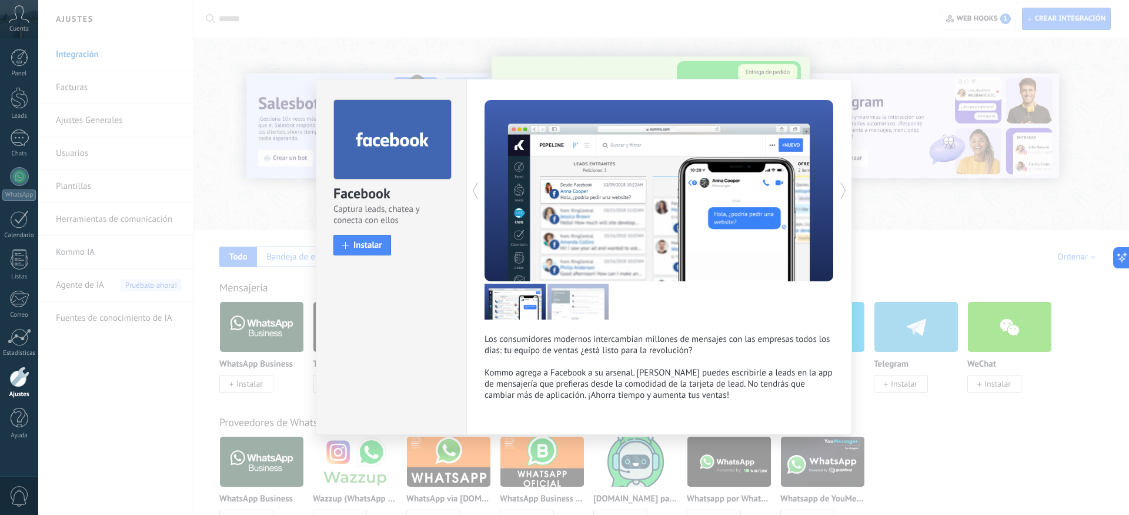
click at [901, 225] on div "Facebook Captura leads, chatea y conecta con ellos install Instalar Los consumi…" at bounding box center [583, 257] width 1091 height 515
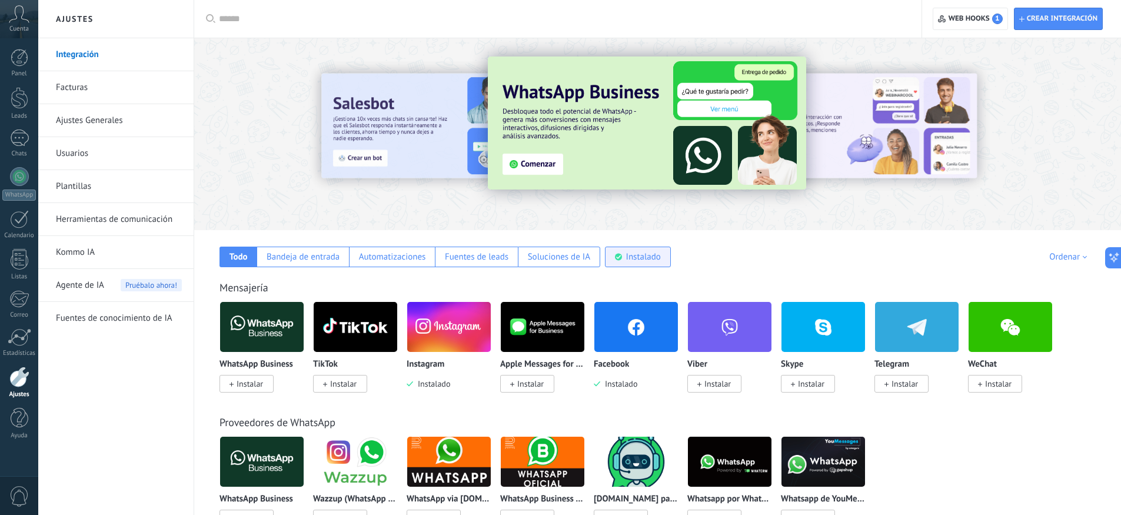
click at [641, 259] on div "Instalado" at bounding box center [643, 256] width 35 height 11
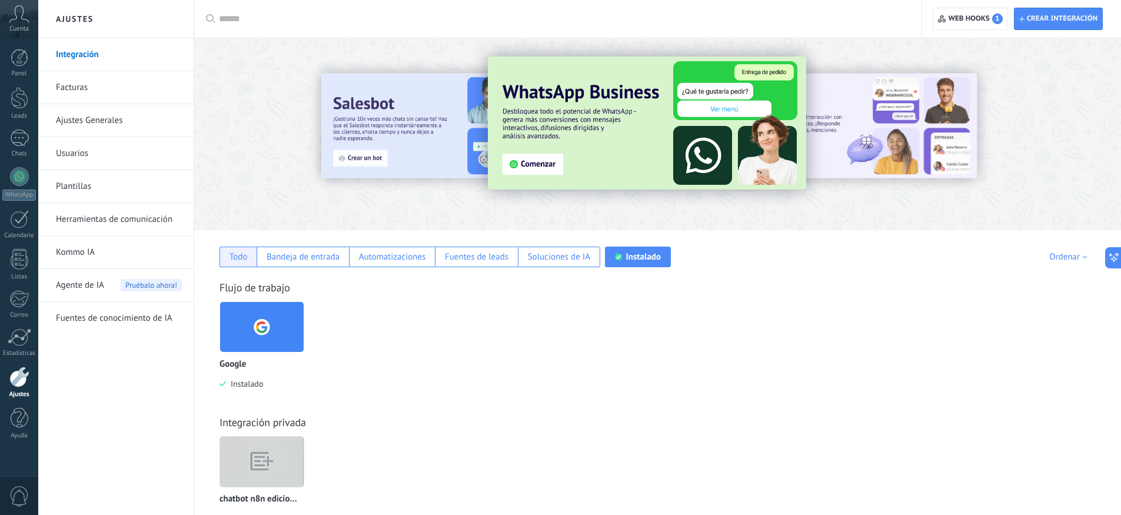
click at [248, 259] on div "Todo" at bounding box center [237, 256] width 37 height 21
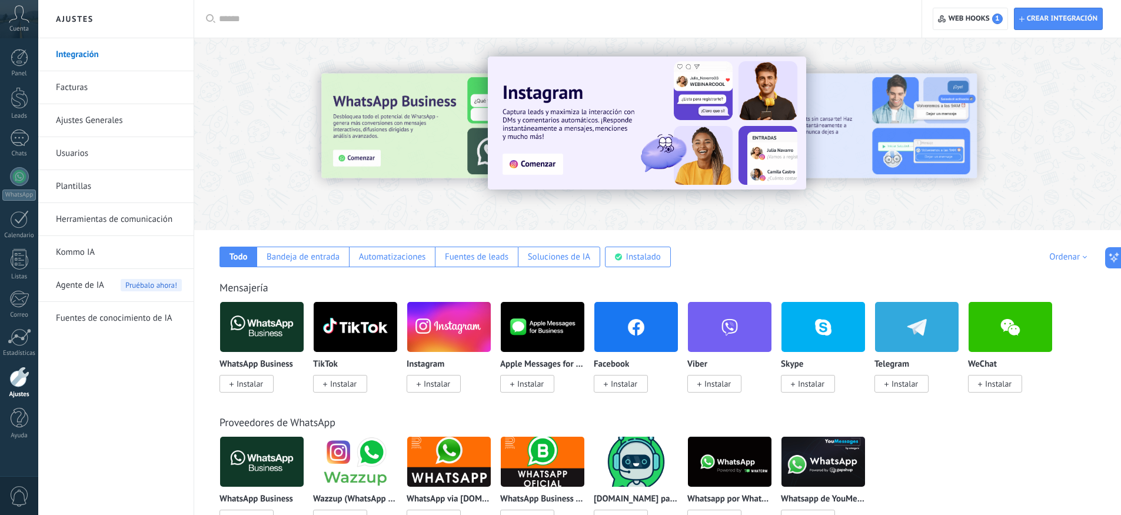
click at [623, 391] on span "Instalar" at bounding box center [620, 384] width 54 height 18
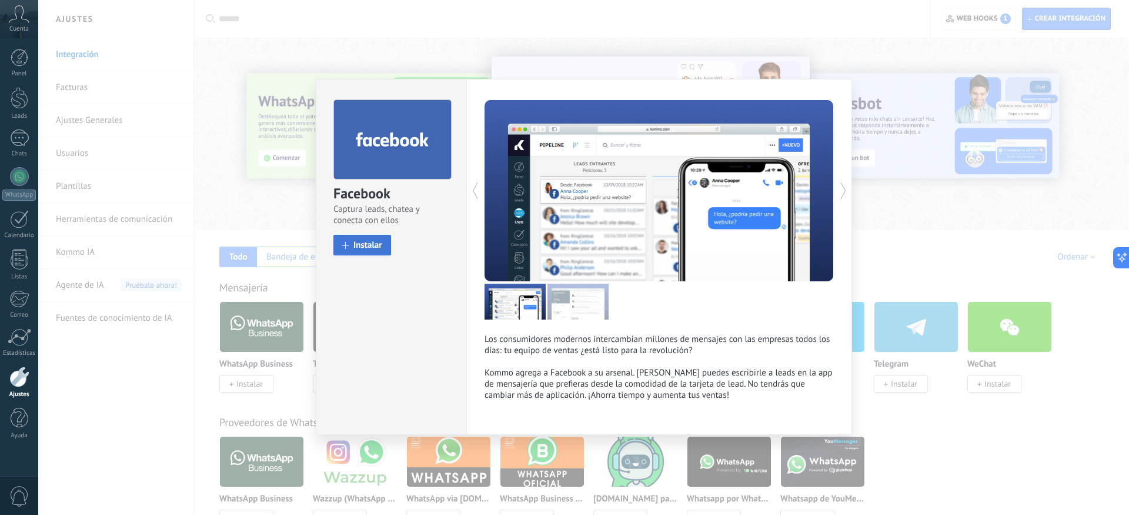
click at [386, 252] on button "Instalar" at bounding box center [363, 245] width 58 height 21
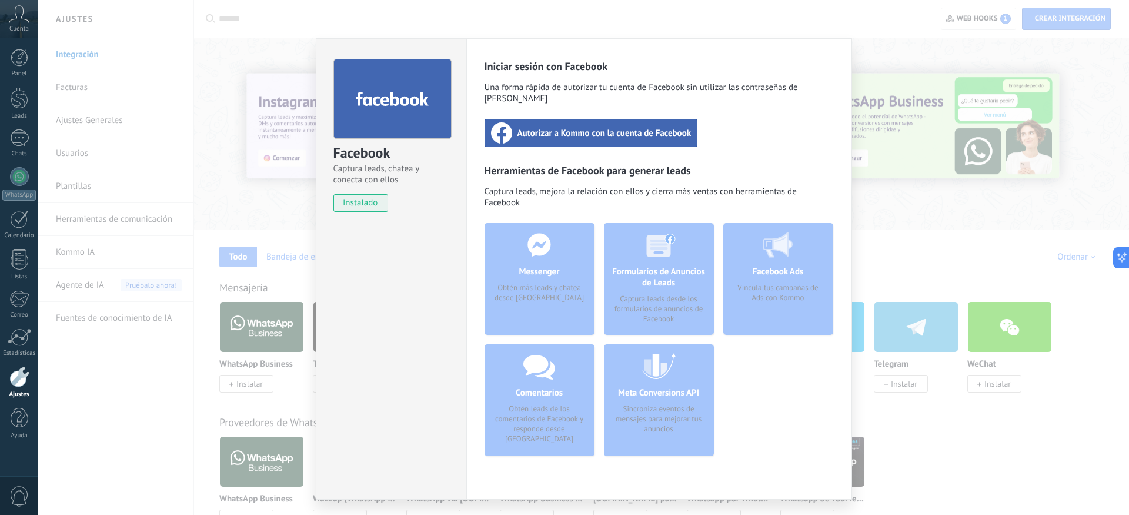
click at [594, 129] on div "Autorizar a Kommo con la cuenta de Facebook" at bounding box center [592, 133] width 214 height 28
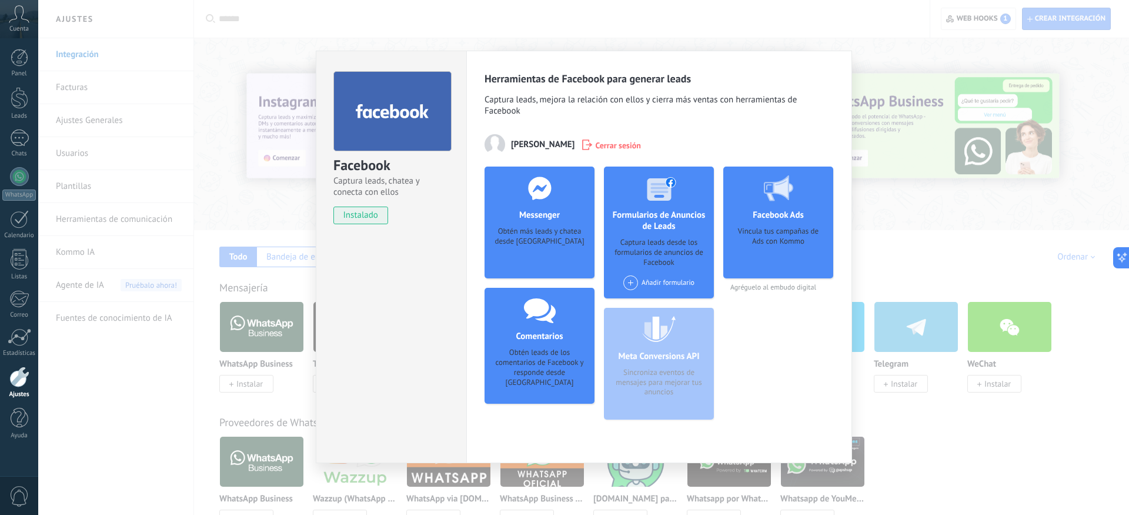
click at [649, 285] on div "Añadir formulario" at bounding box center [658, 282] width 71 height 15
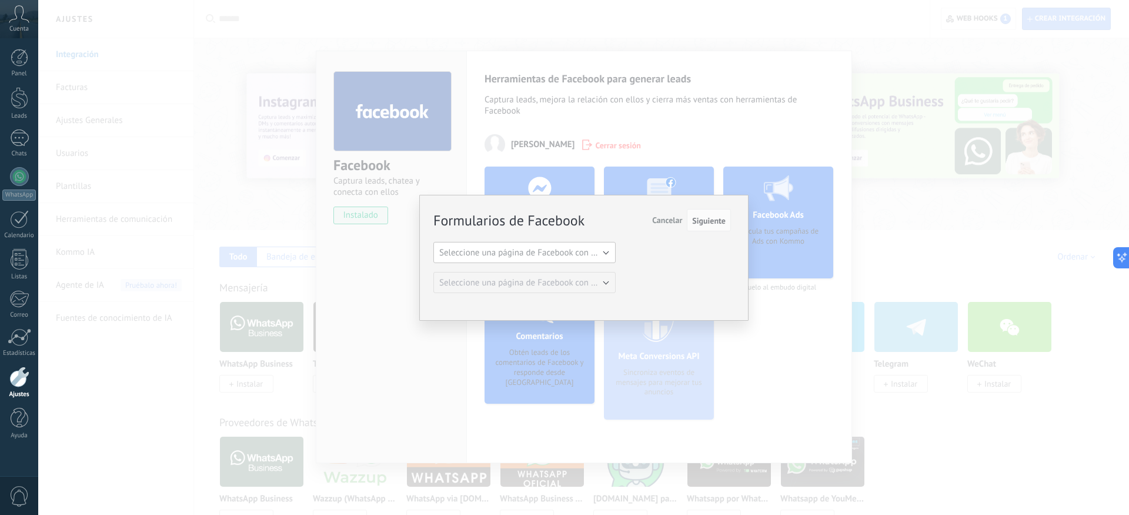
click at [599, 256] on span "Seleccione una página de Facebook con formas" at bounding box center [528, 252] width 178 height 11
click at [676, 225] on button "Cancelar" at bounding box center [667, 220] width 39 height 22
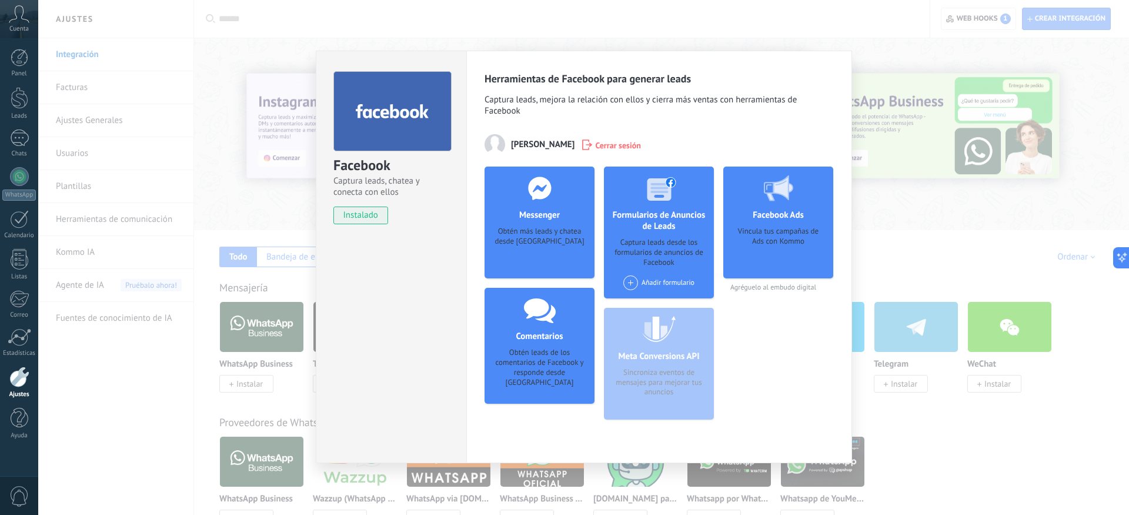
click at [556, 251] on div "Obtén más leads y chatea desde [GEOGRAPHIC_DATA]" at bounding box center [539, 244] width 91 height 36
